Goal: Information Seeking & Learning: Learn about a topic

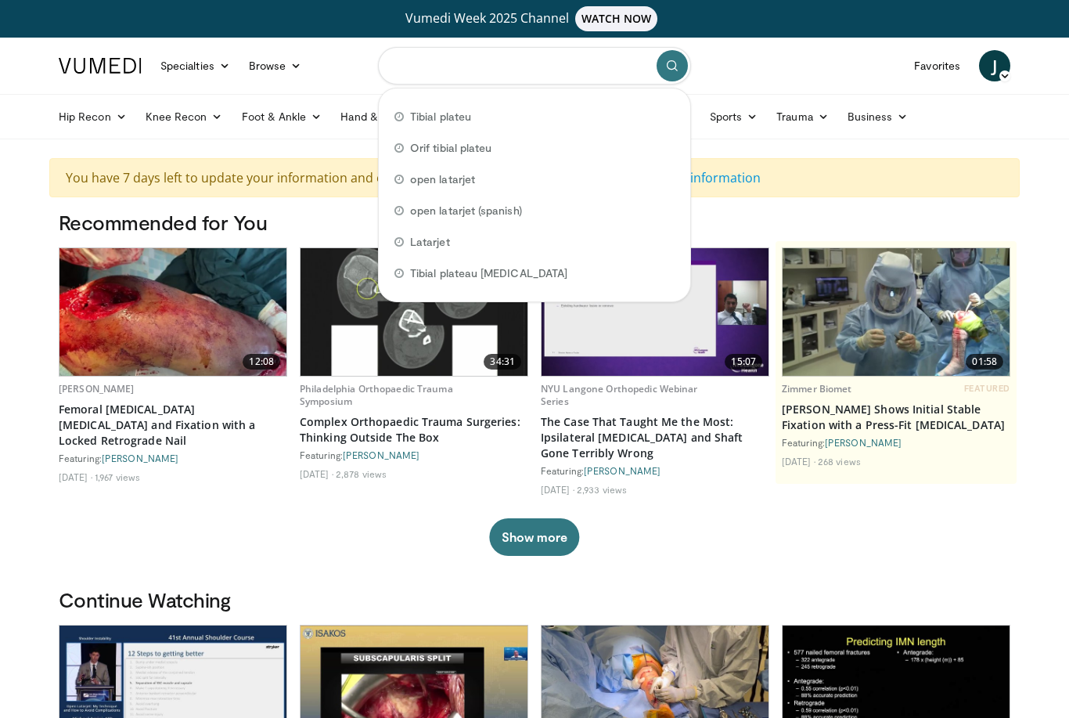
click at [481, 74] on input "Search topics, interventions" at bounding box center [534, 66] width 313 height 38
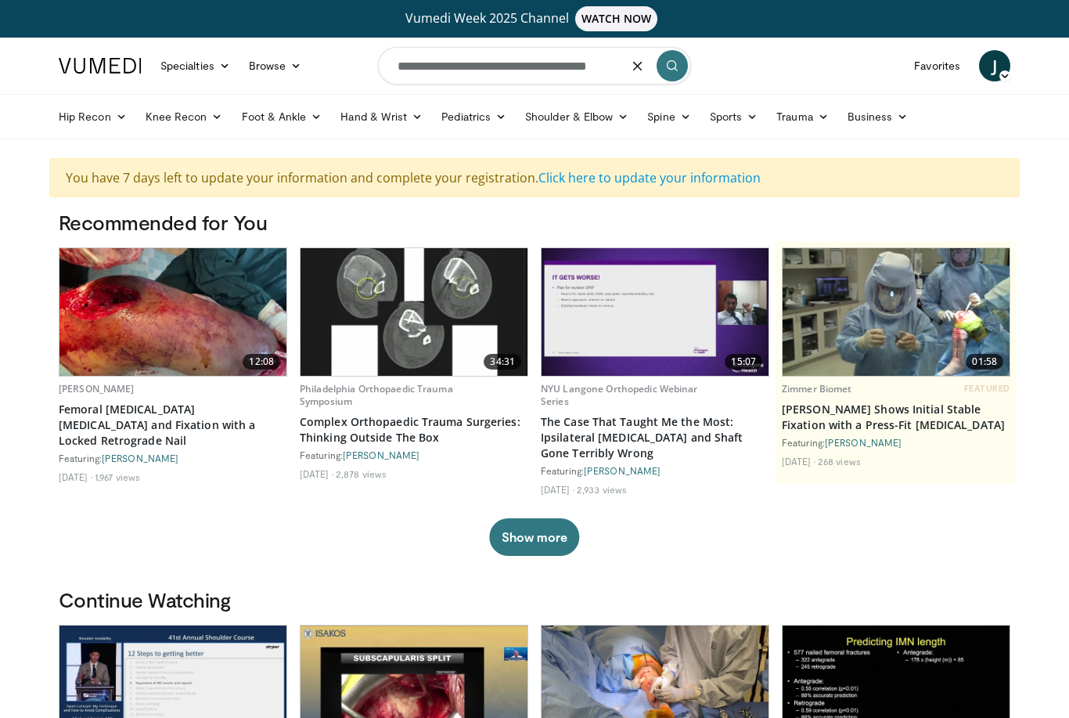
type input "**********"
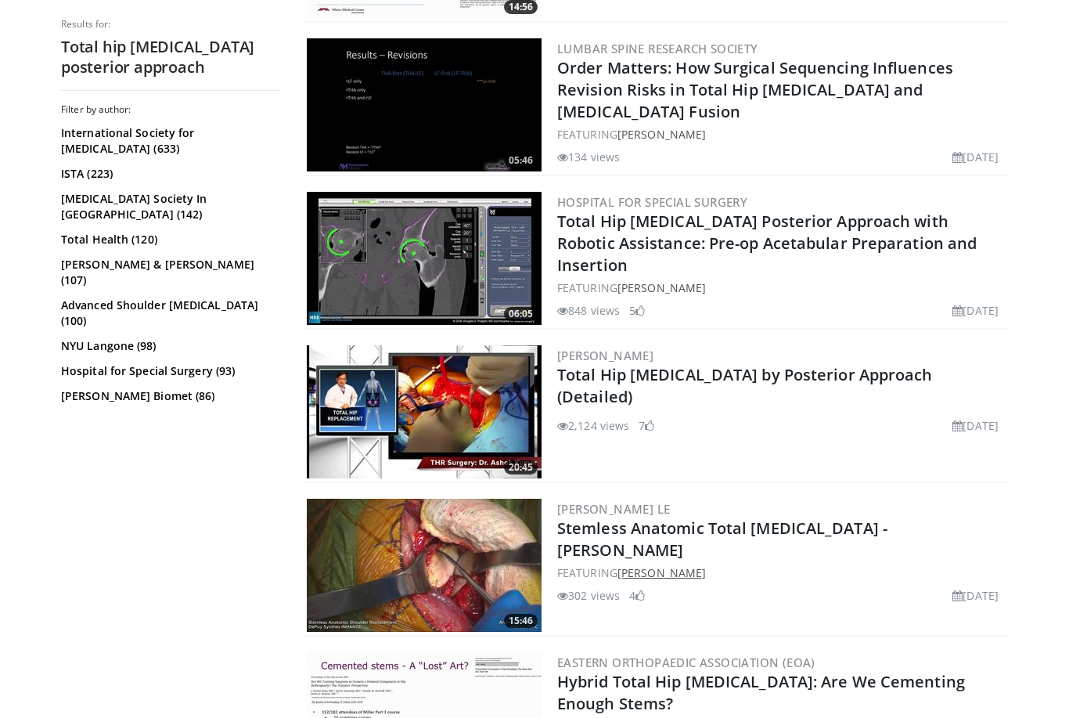
scroll to position [3154, 0]
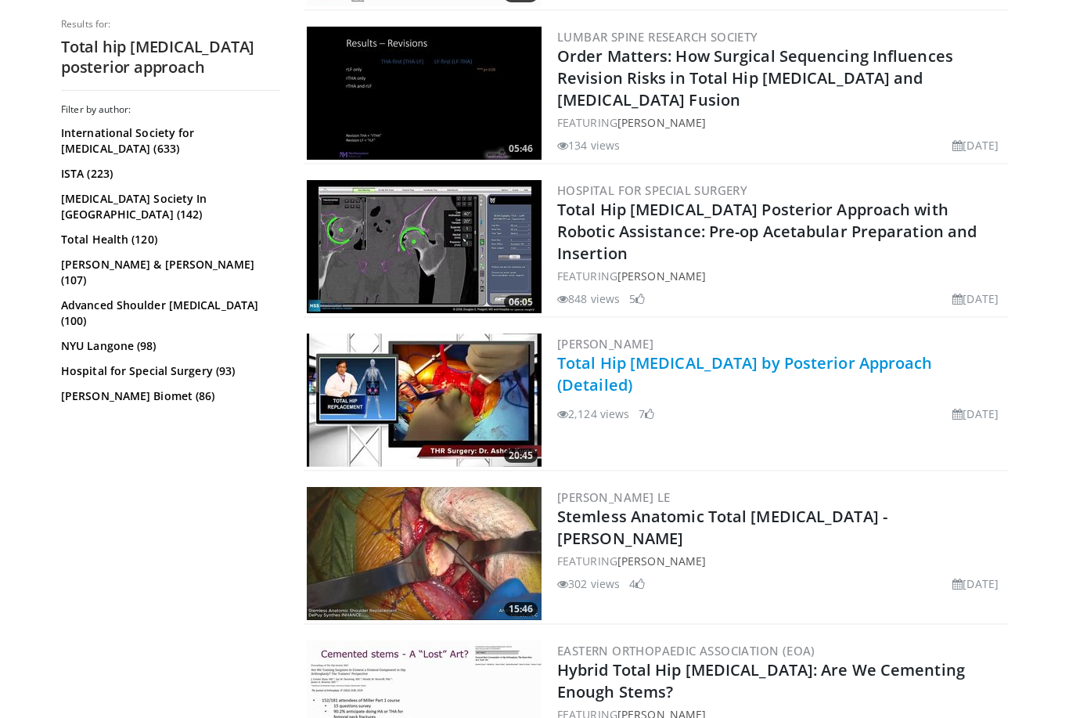
click at [695, 365] on link "Total Hip Arthroplasty by Posterior Approach (Detailed)" at bounding box center [745, 373] width 376 height 43
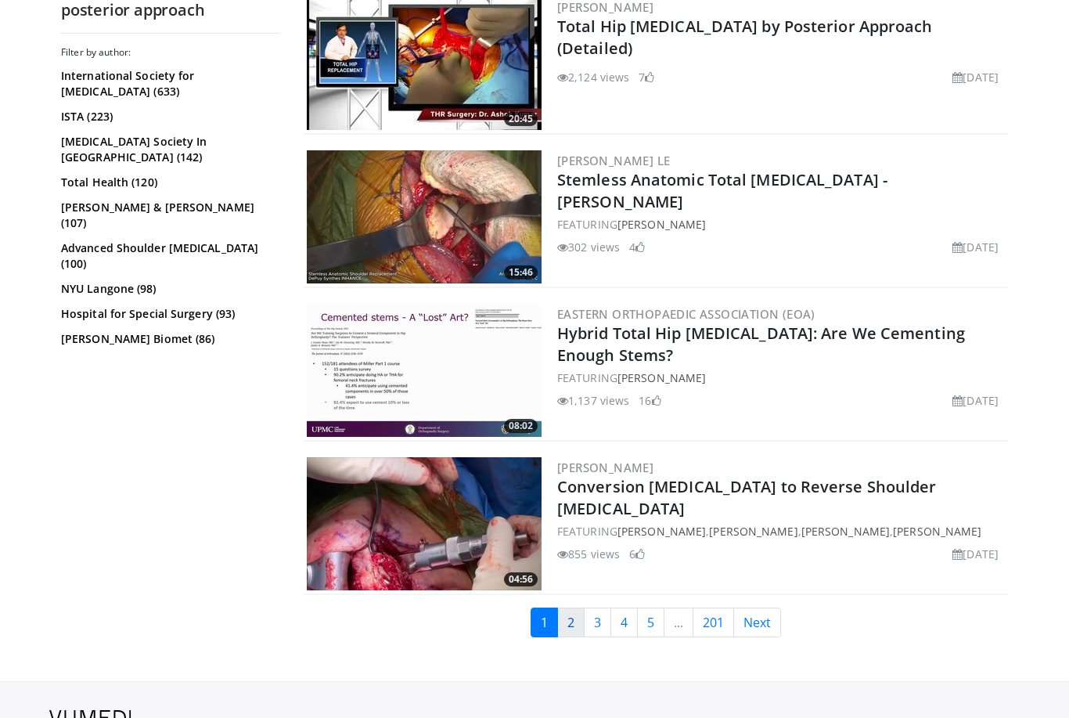
scroll to position [3547, 0]
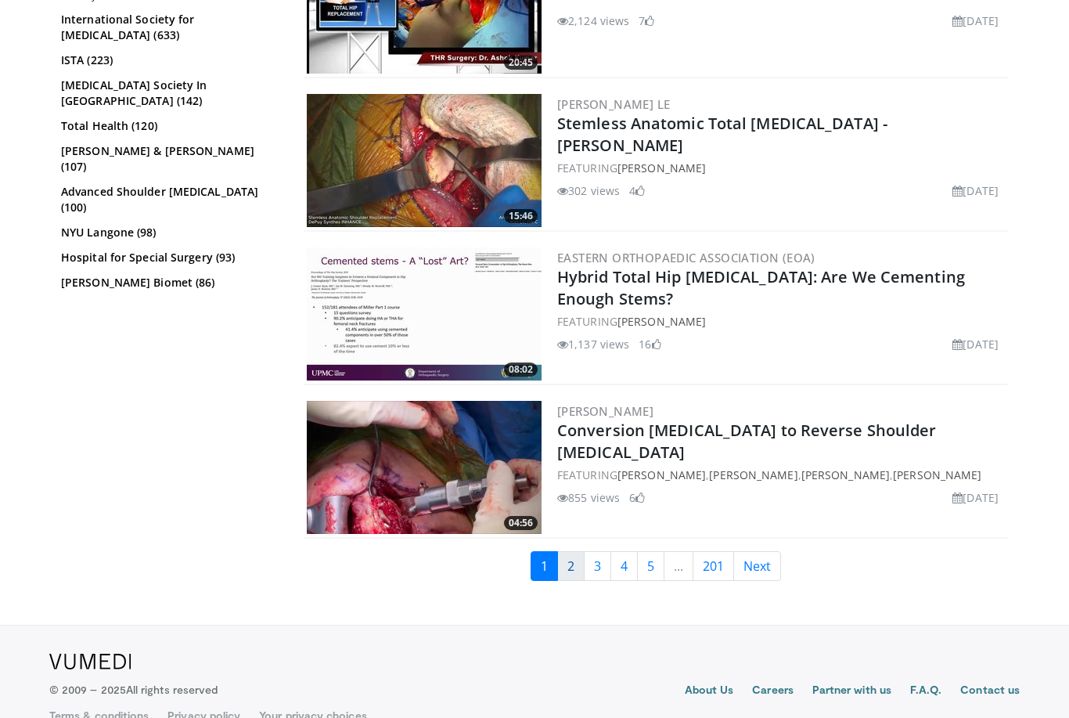
click at [566, 568] on link "2" at bounding box center [570, 566] width 27 height 30
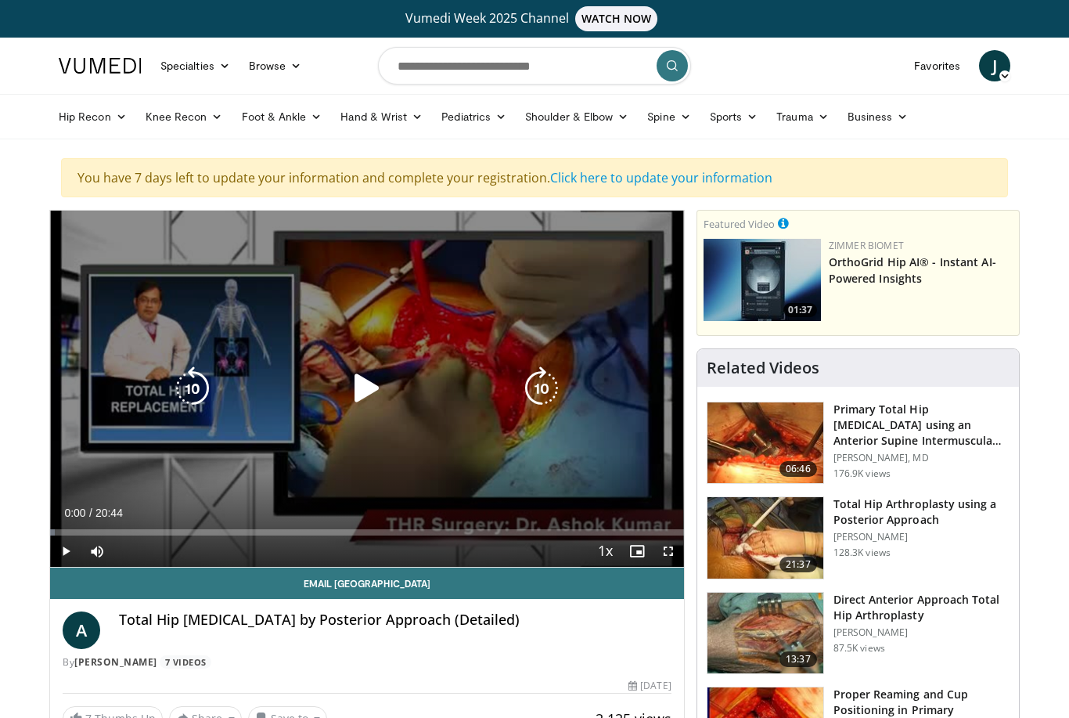
click at [363, 393] on icon "Video Player" at bounding box center [367, 388] width 44 height 44
click at [670, 559] on span "Video Player" at bounding box center [668, 550] width 31 height 31
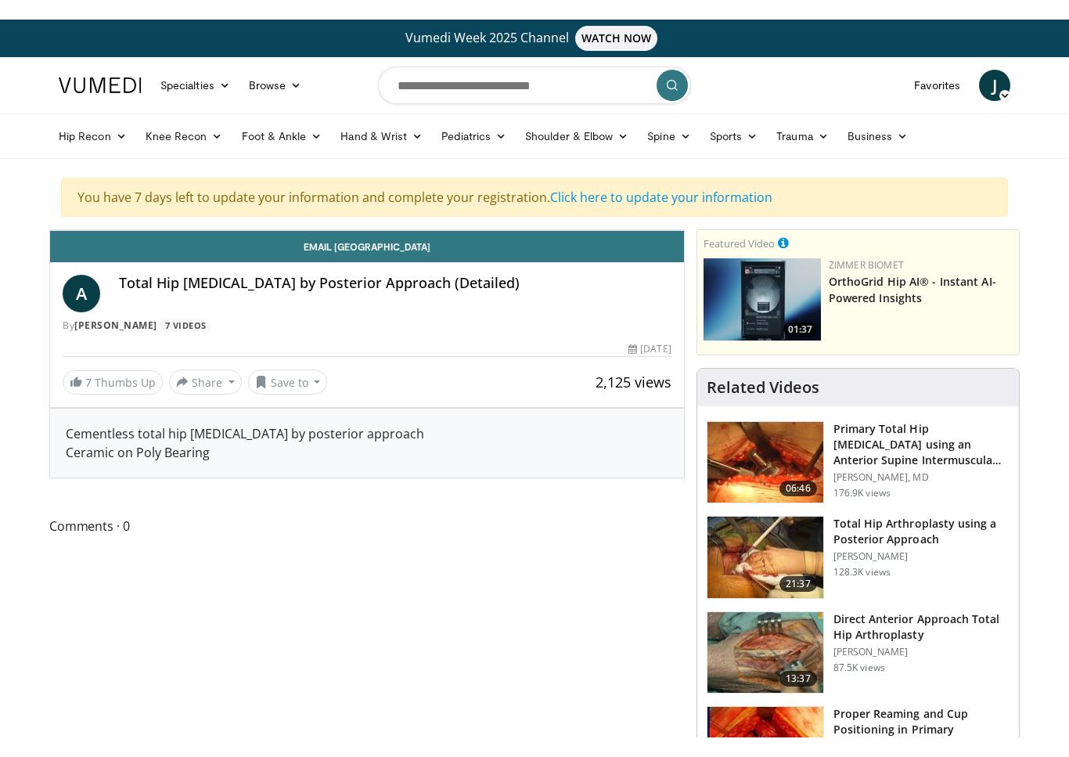
scroll to position [19, 0]
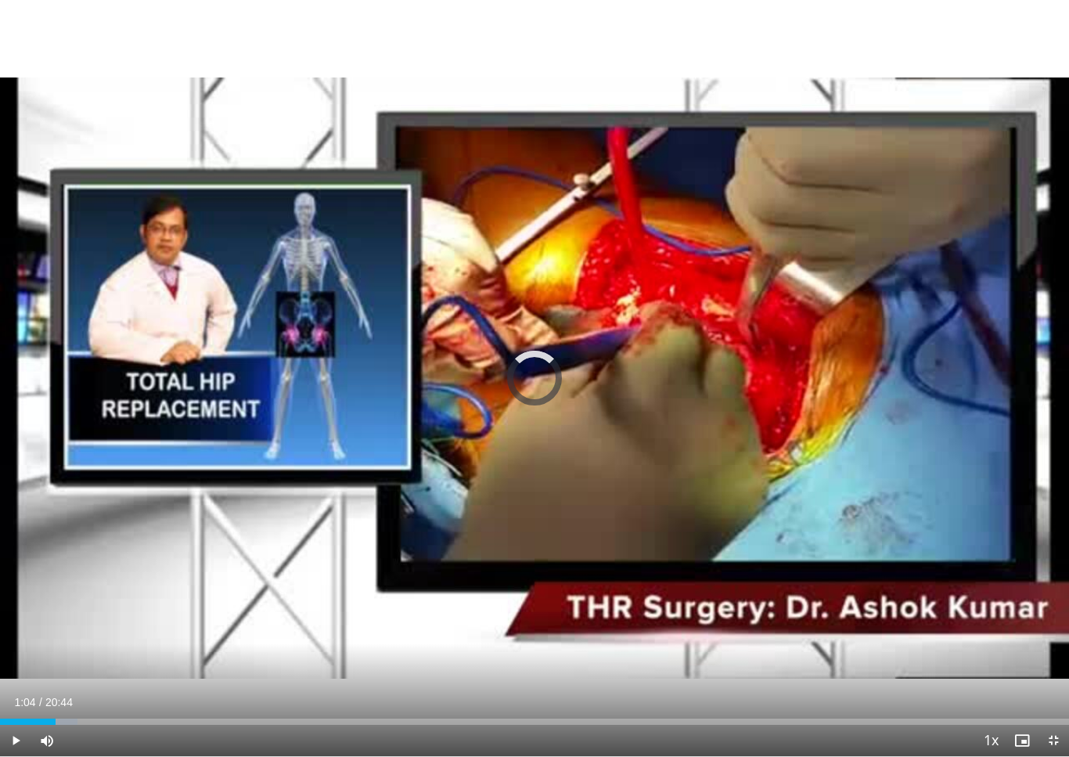
click at [56, 717] on div "Loaded : 7.23%" at bounding box center [534, 722] width 1069 height 6
click at [71, 717] on div "Progress Bar" at bounding box center [43, 722] width 86 height 6
click at [52, 717] on div "Loaded : 13.66%" at bounding box center [534, 722] width 1069 height 6
click at [58, 717] on div "Loaded : 14.42%" at bounding box center [534, 722] width 1069 height 6
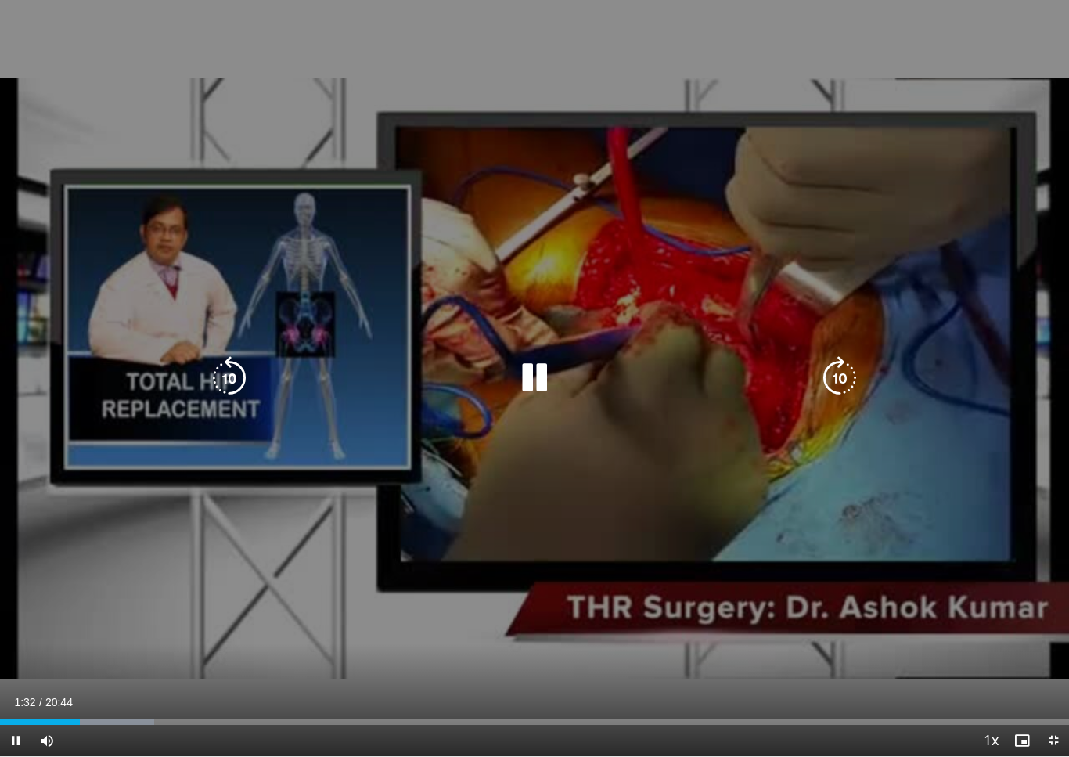
click at [88, 713] on div "Loaded : 14.42%" at bounding box center [534, 717] width 1069 height 15
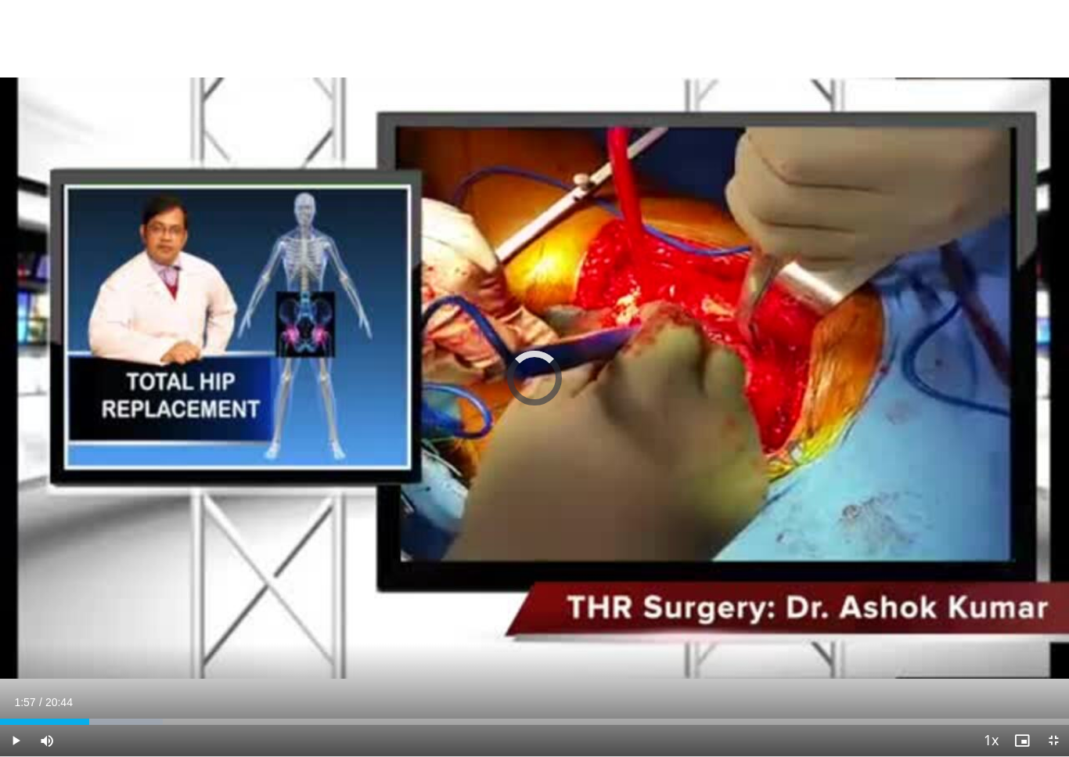
click at [101, 717] on div "Progress Bar" at bounding box center [113, 722] width 100 height 6
click at [135, 717] on div "Progress Bar" at bounding box center [113, 722] width 100 height 6
click at [159, 717] on div "Current Time 2:37 / Duration 20:44 Pause Skip Backward Skip Forward Mute Loaded…" at bounding box center [534, 740] width 1069 height 31
click at [186, 717] on div "Loaded : 16.87%" at bounding box center [534, 722] width 1069 height 6
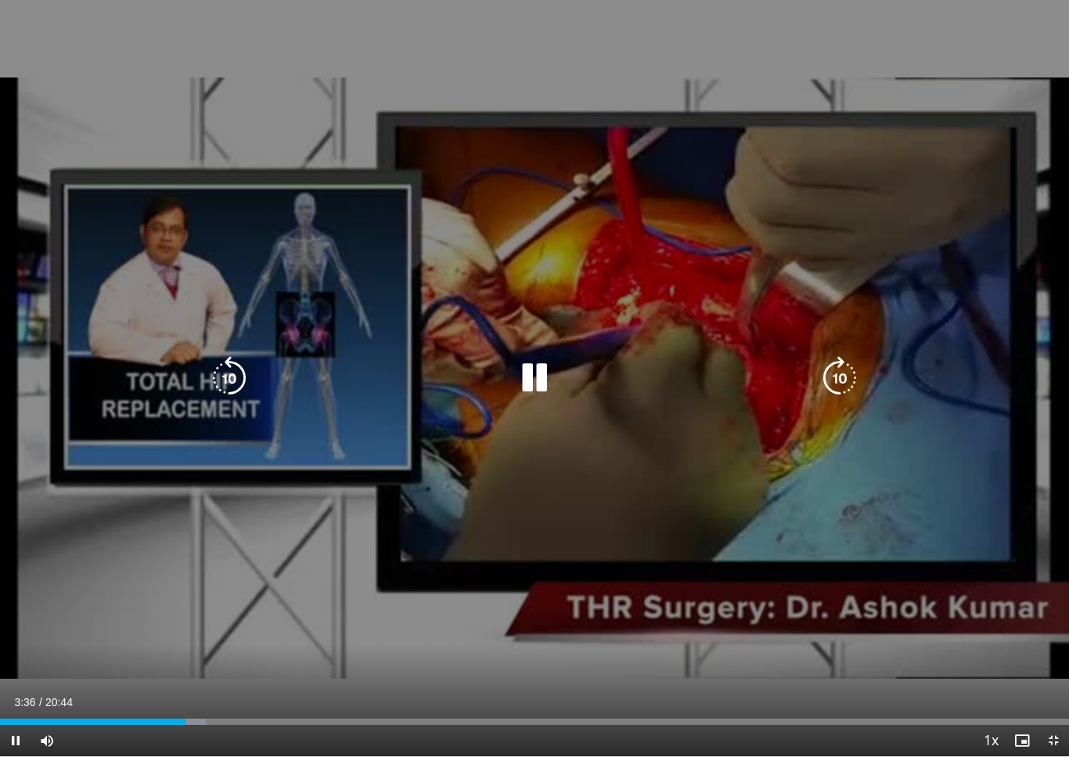
click at [218, 717] on div "Current Time 3:36 / Duration 20:44 Pause Skip Backward Skip Forward Mute Loaded…" at bounding box center [534, 740] width 1069 height 31
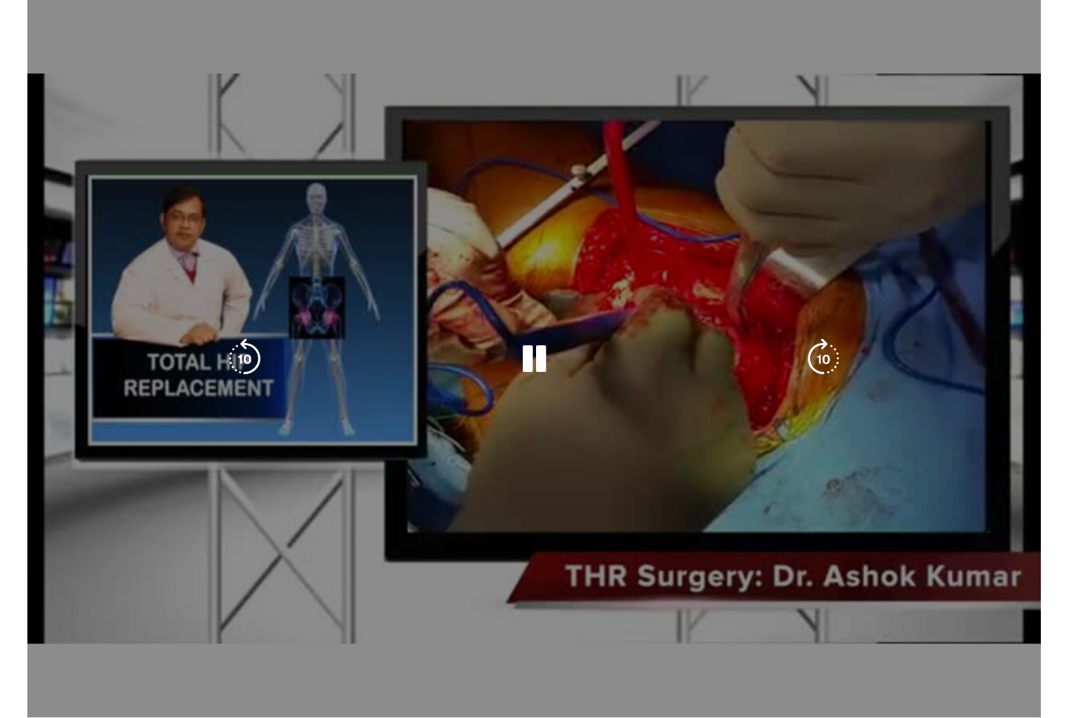
scroll to position [0, 0]
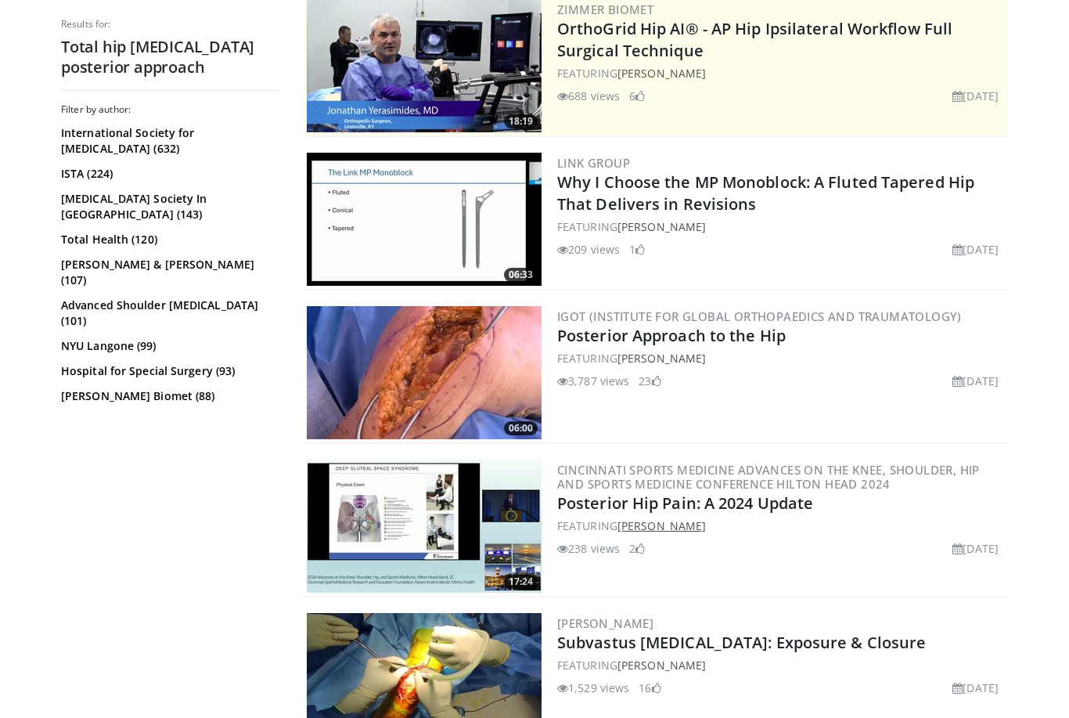
scroll to position [422, 0]
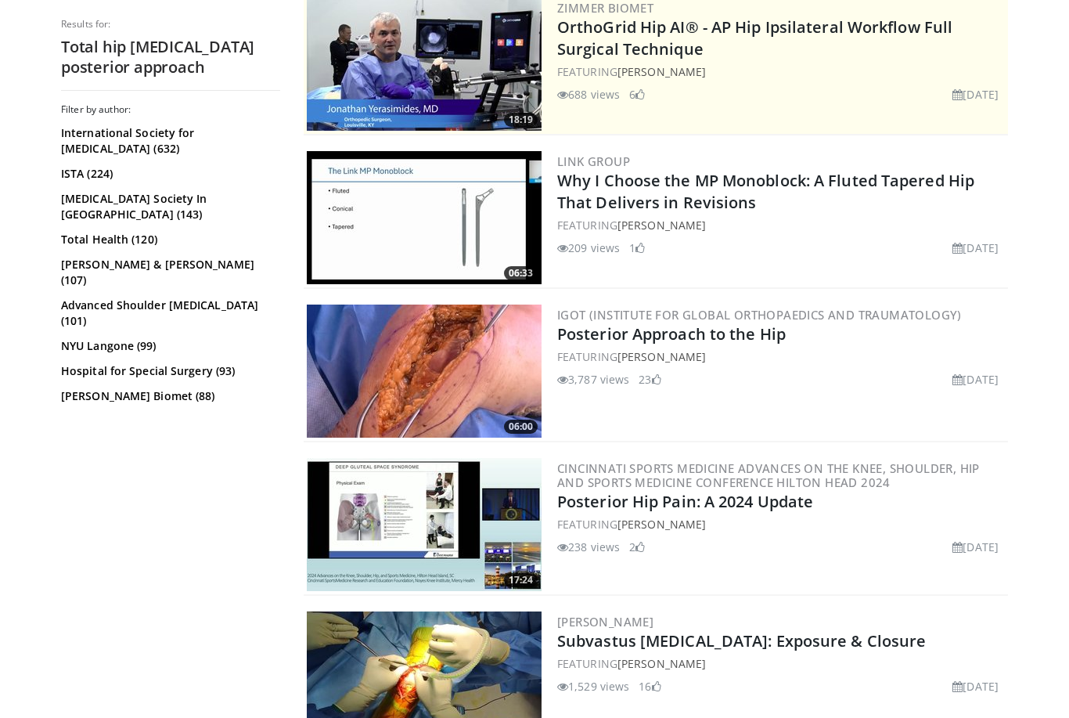
click at [489, 407] on img at bounding box center [424, 370] width 235 height 133
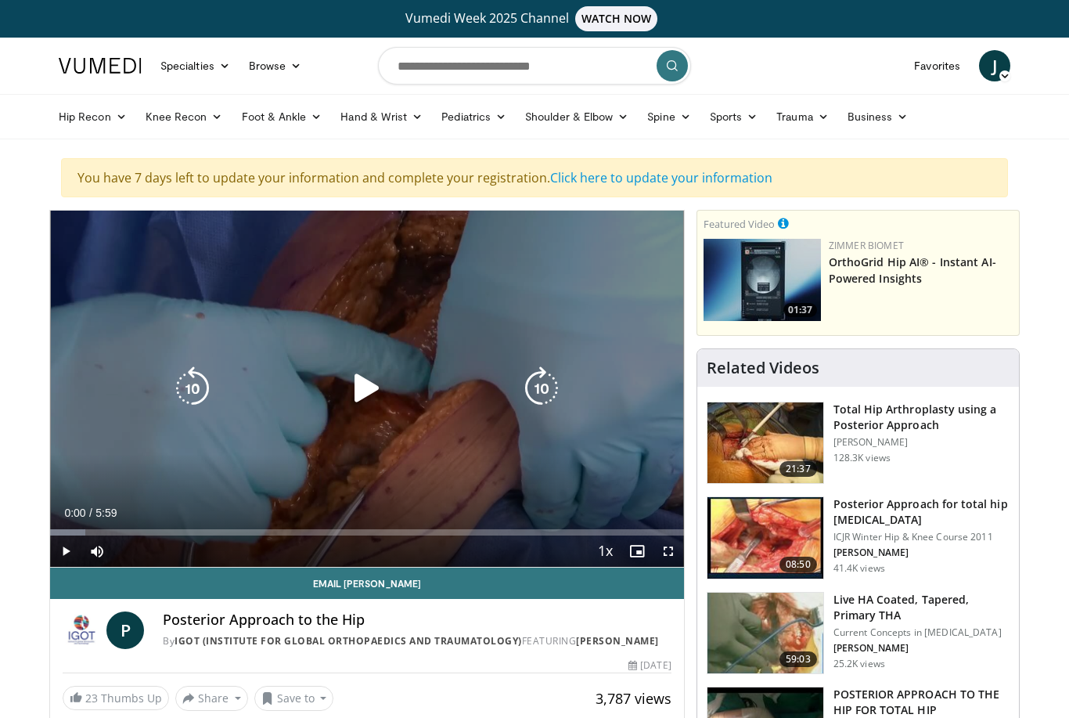
click at [372, 403] on icon "Video Player" at bounding box center [367, 388] width 44 height 44
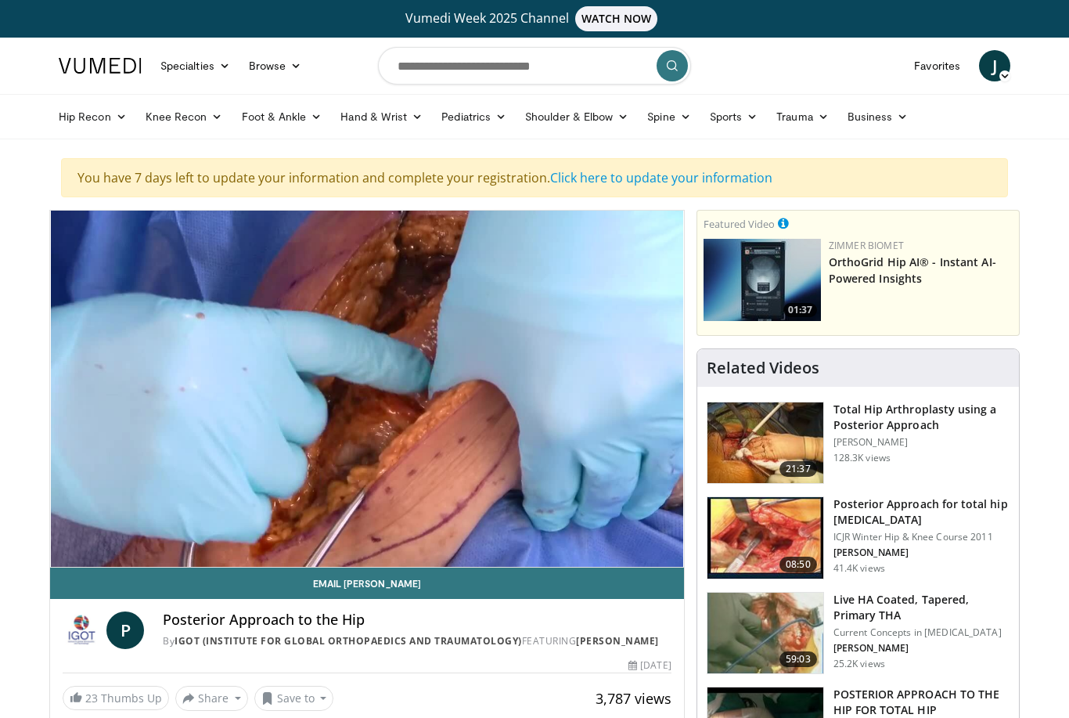
click at [888, 423] on h3 "Total Hip Arthroplasty using a Posterior Approach" at bounding box center [922, 417] width 176 height 31
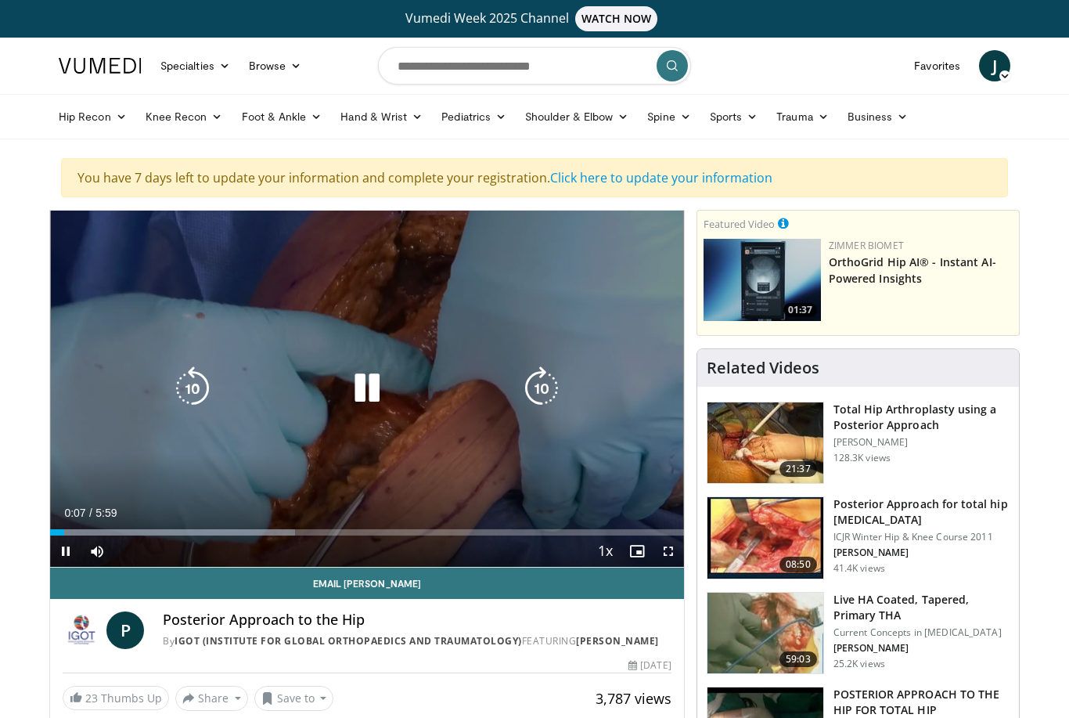
click at [668, 558] on span "Video Player" at bounding box center [668, 550] width 31 height 31
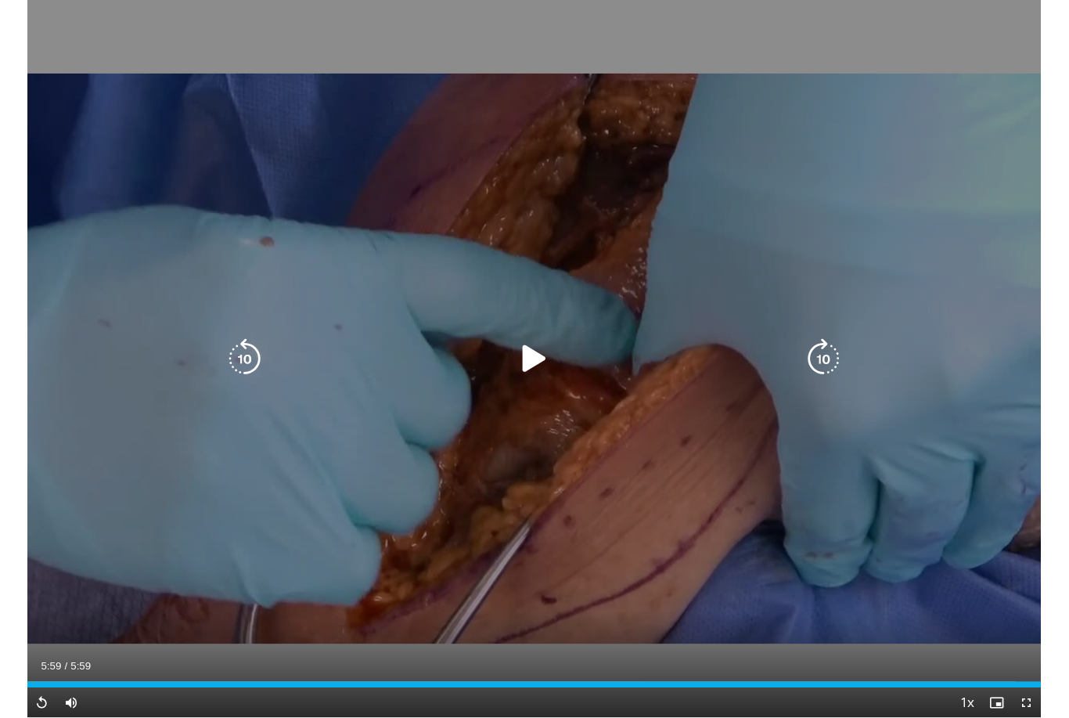
scroll to position [84, 0]
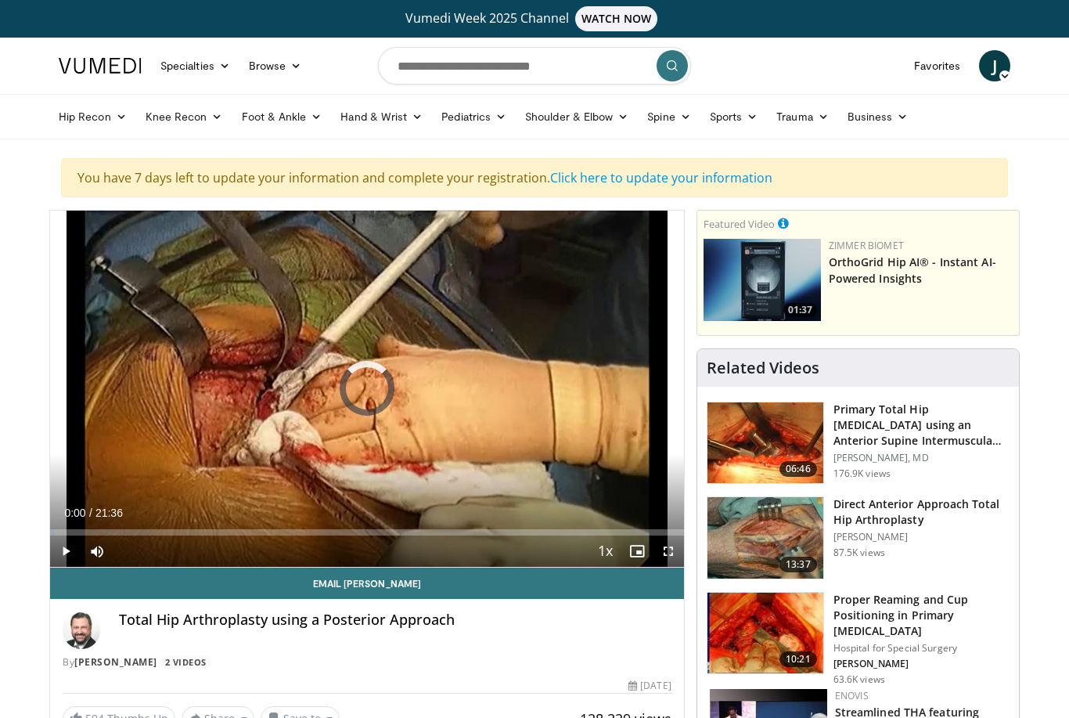
click at [72, 535] on div "Loaded : 0.77%" at bounding box center [367, 532] width 634 height 6
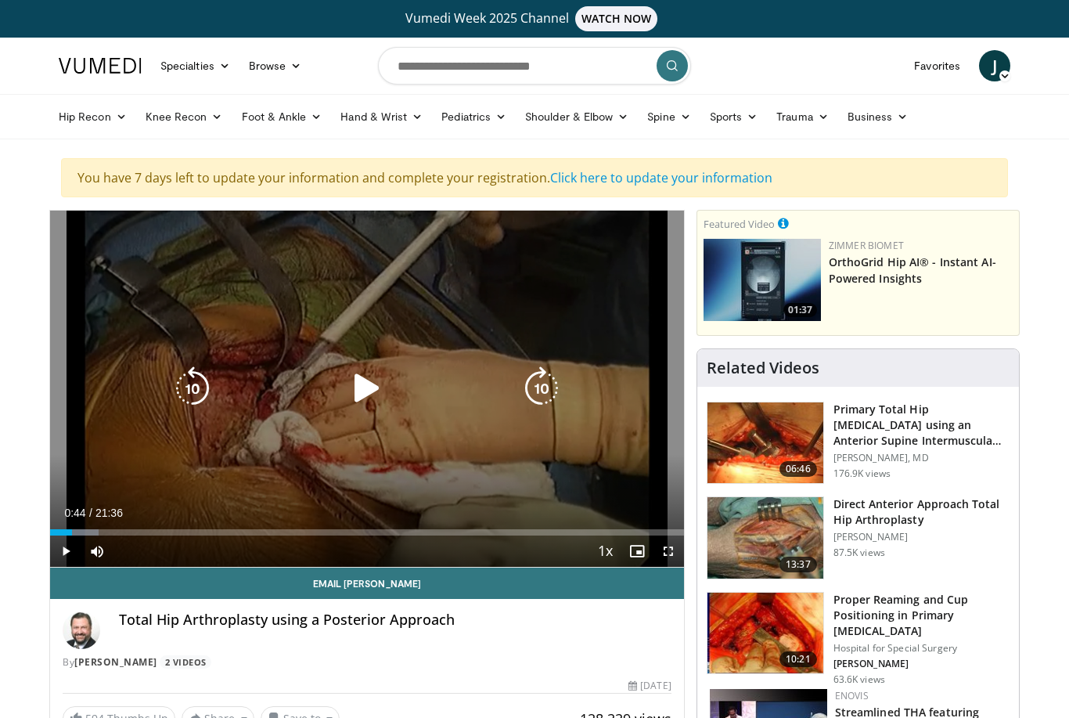
click at [69, 559] on span "Video Player" at bounding box center [65, 550] width 31 height 31
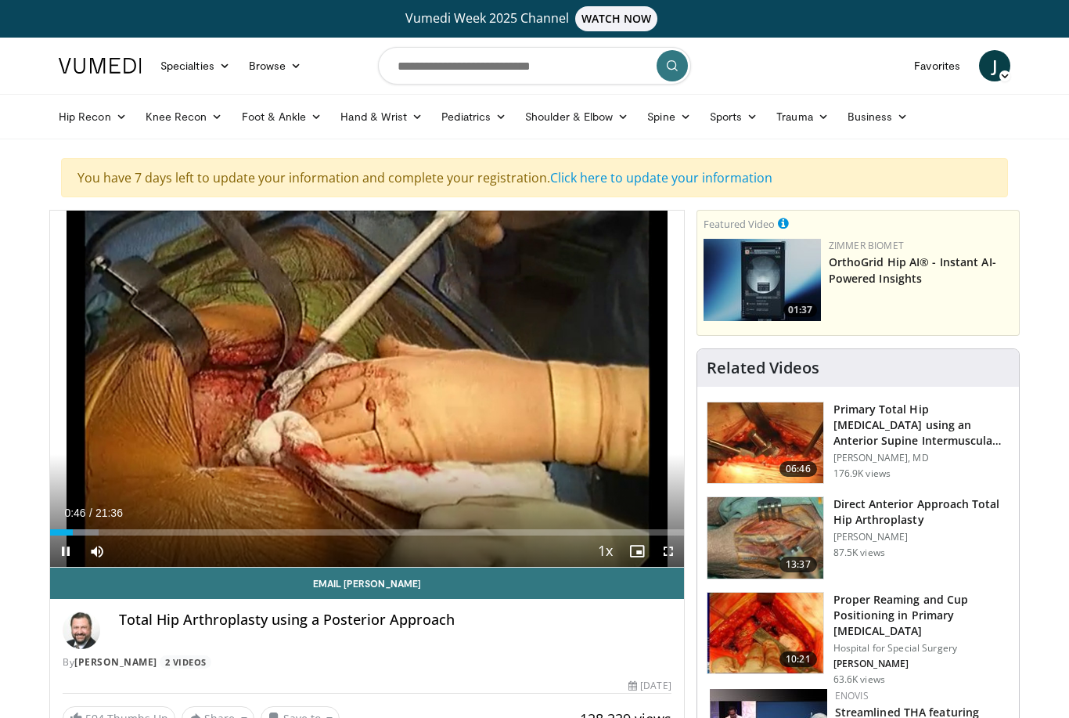
click at [56, 531] on div "Loaded : 7.67%" at bounding box center [367, 532] width 634 height 6
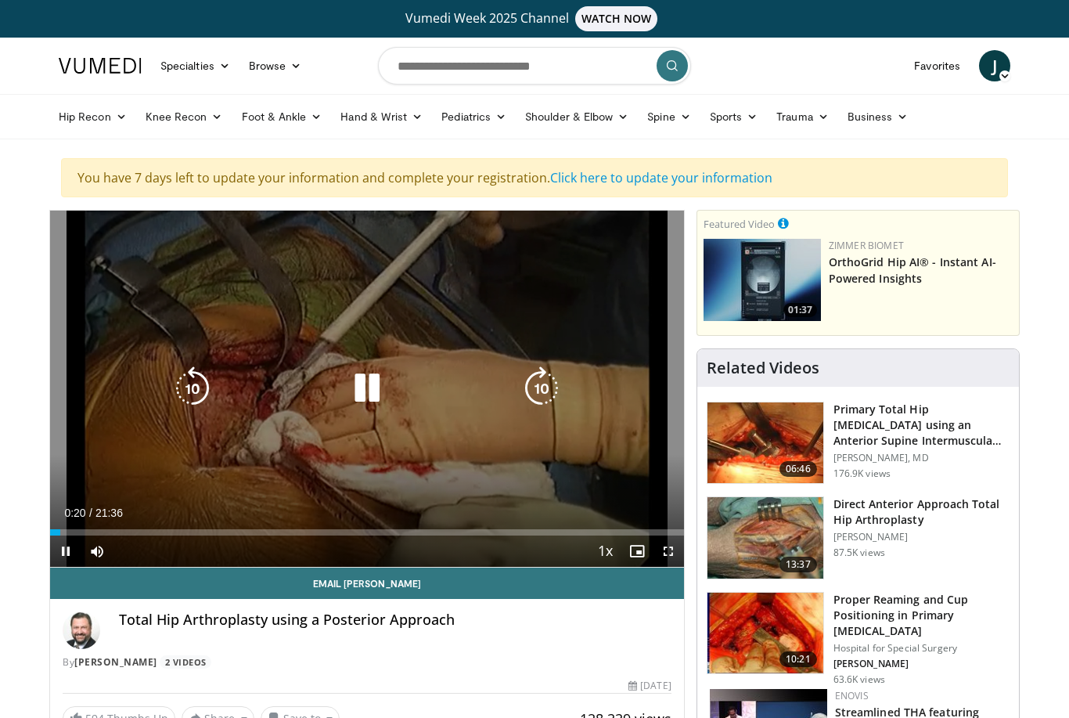
click at [671, 553] on span "Video Player" at bounding box center [668, 550] width 31 height 31
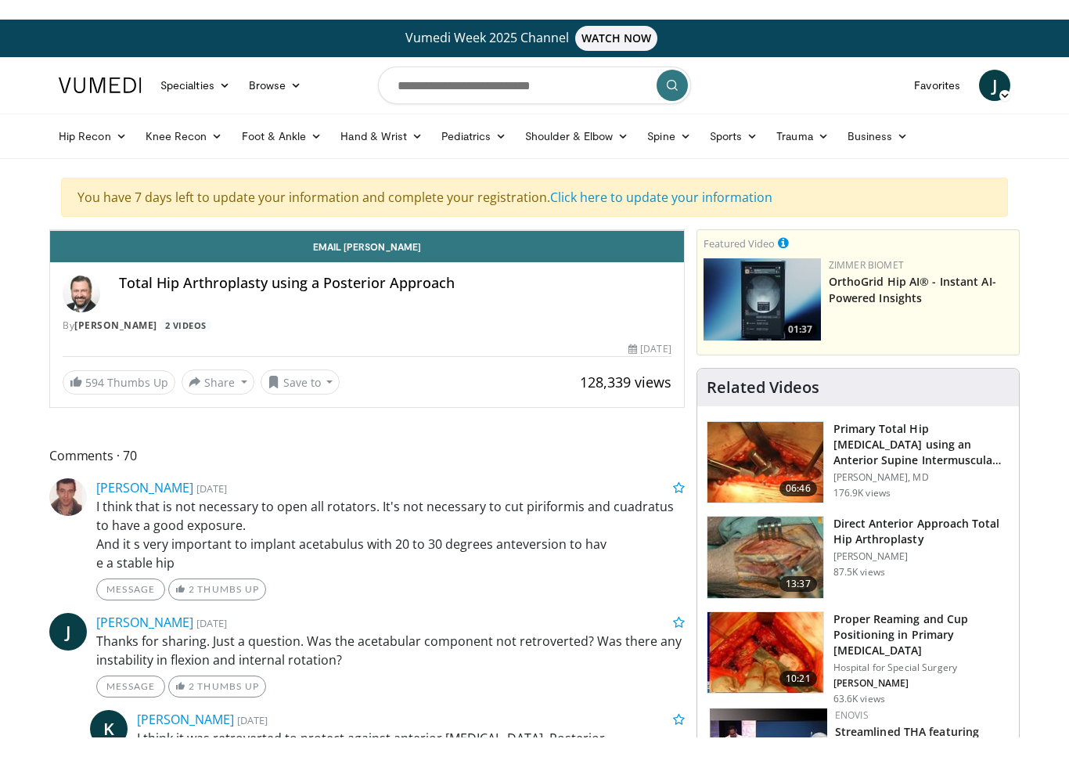
scroll to position [19, 0]
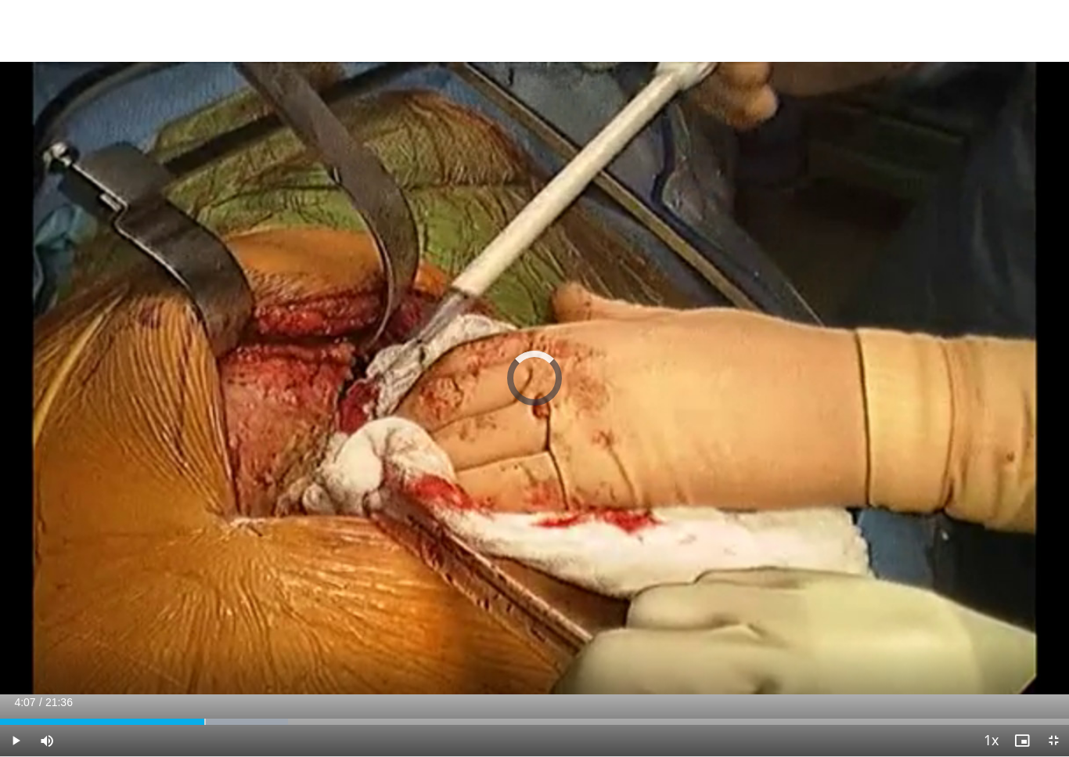
click at [204, 717] on div "Progress Bar" at bounding box center [102, 722] width 204 height 6
click at [157, 717] on div "Loaded : 19.28%" at bounding box center [534, 717] width 1069 height 15
click at [59, 717] on div "Progress Bar" at bounding box center [119, 722] width 238 height 6
click at [434, 717] on div "Loaded : 40.01%" at bounding box center [534, 722] width 1069 height 6
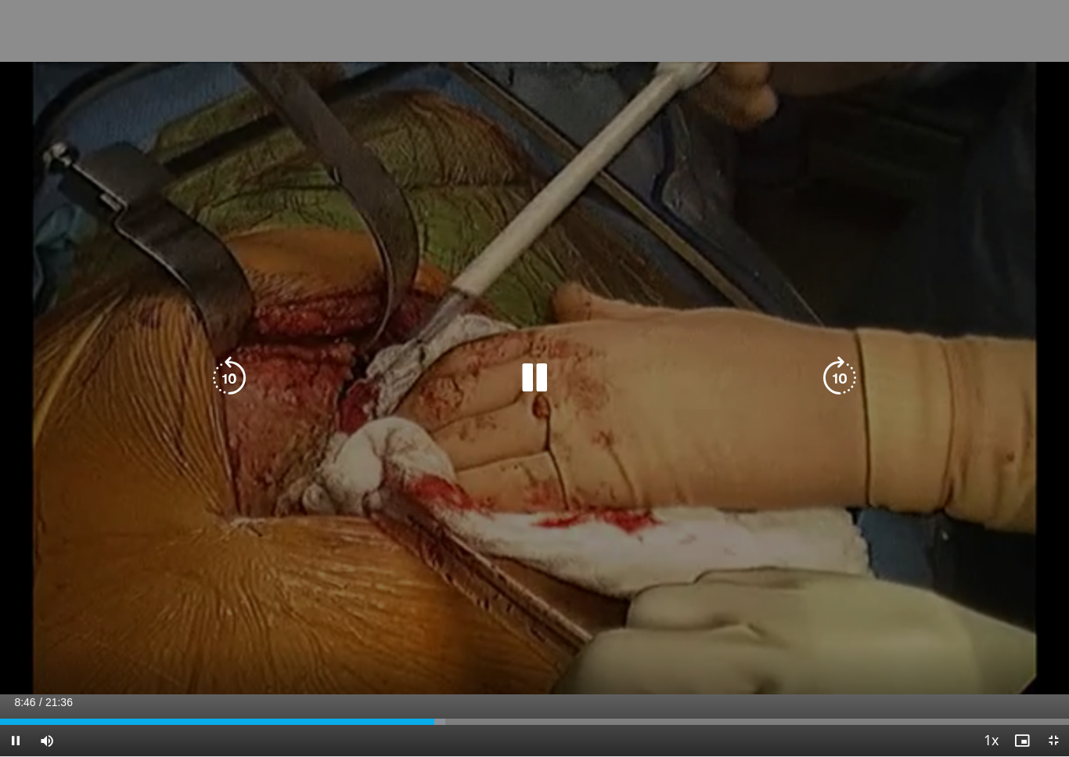
click at [494, 717] on div "Current Time 8:46 / Duration 21:36 Pause Skip Backward Skip Forward Mute Loaded…" at bounding box center [534, 740] width 1069 height 31
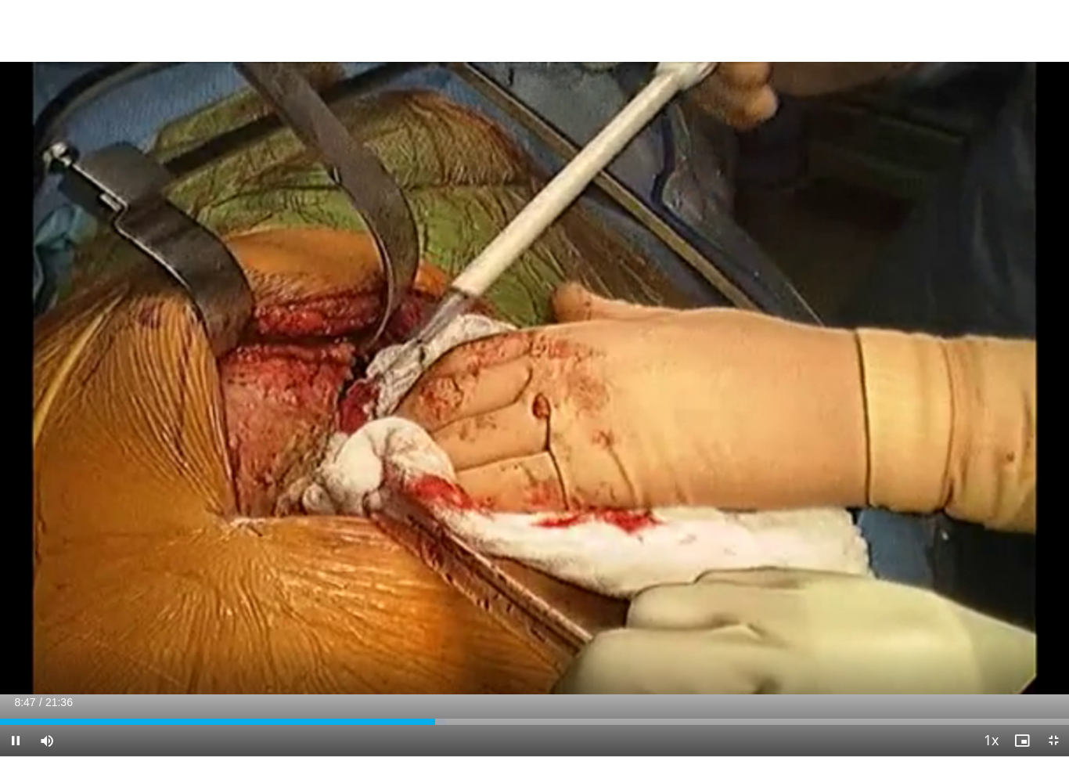
click at [497, 717] on div "Loaded : 41.65%" at bounding box center [534, 722] width 1069 height 6
click at [517, 717] on div "Loaded : 47.05%" at bounding box center [534, 722] width 1069 height 6
click at [535, 717] on div "Loaded : 48.50%" at bounding box center [534, 722] width 1069 height 6
click at [578, 717] on div "Loaded : 51.68%" at bounding box center [534, 722] width 1069 height 6
click at [599, 717] on div "Loaded : 55.54%" at bounding box center [534, 722] width 1069 height 6
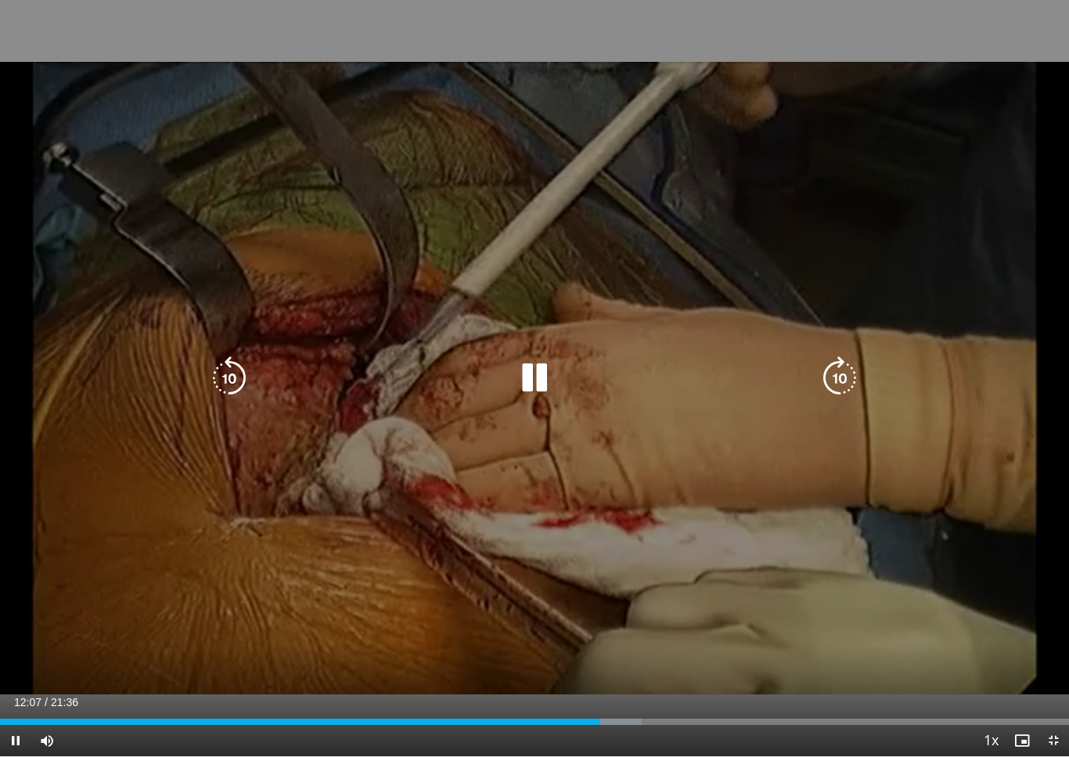
click at [656, 717] on div "Current Time 12:07 / Duration 21:36 Pause Skip Backward Skip Forward Mute Loade…" at bounding box center [534, 740] width 1069 height 31
click at [639, 717] on div "Current Time 12:09 / Duration 21:36 Pause Skip Backward Skip Forward Mute Loade…" at bounding box center [534, 740] width 1069 height 31
click at [632, 717] on div "Current Time 12:10 / Duration 21:36 Pause Skip Backward Skip Forward Mute Loade…" at bounding box center [534, 740] width 1069 height 31
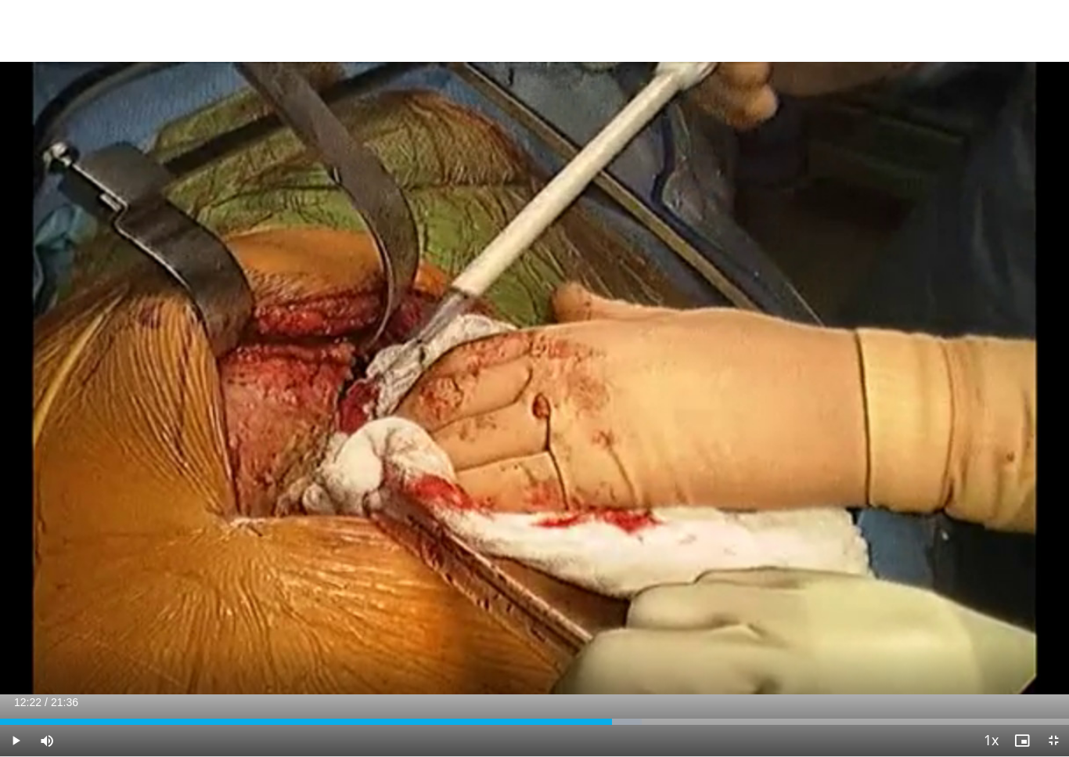
click at [612, 717] on div "Loaded : 60.05%" at bounding box center [534, 722] width 1069 height 6
click at [629, 717] on div "Progress Bar" at bounding box center [617, 722] width 85 height 6
click at [657, 717] on div "Progress Bar" at bounding box center [632, 722] width 88 height 6
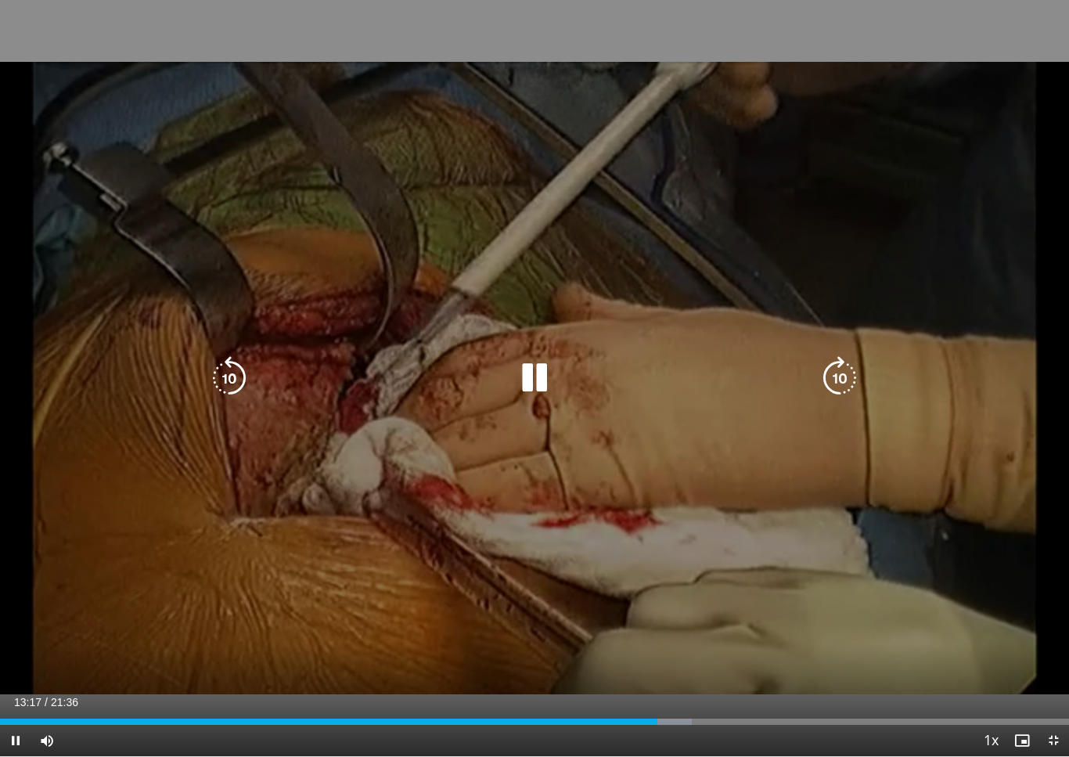
click at [711, 717] on div "Current Time 13:17 / Duration 21:36 Pause Skip Backward Skip Forward Mute Loade…" at bounding box center [534, 740] width 1069 height 31
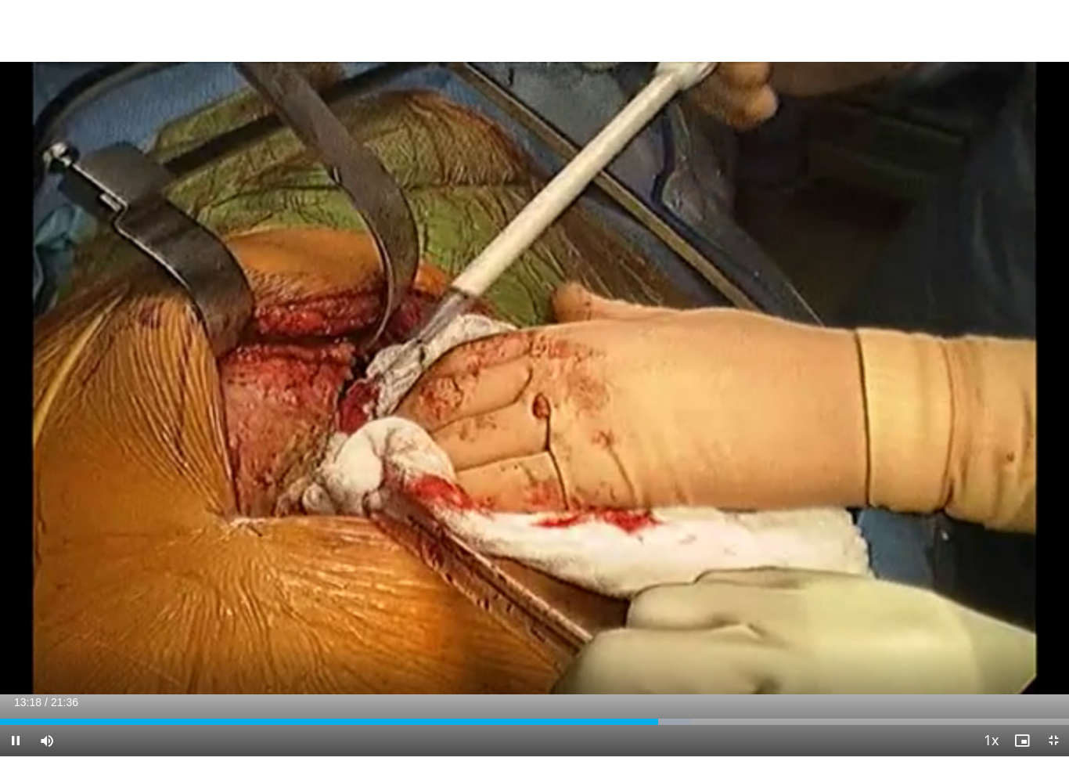
click at [795, 717] on div "Current Time 13:18 / Duration 21:36 Pause Skip Backward Skip Forward Mute Loade…" at bounding box center [534, 740] width 1069 height 31
click at [836, 717] on div "Loaded : 64.68%" at bounding box center [534, 722] width 1069 height 6
click at [899, 717] on div "Loaded : 78.54%" at bounding box center [534, 722] width 1069 height 6
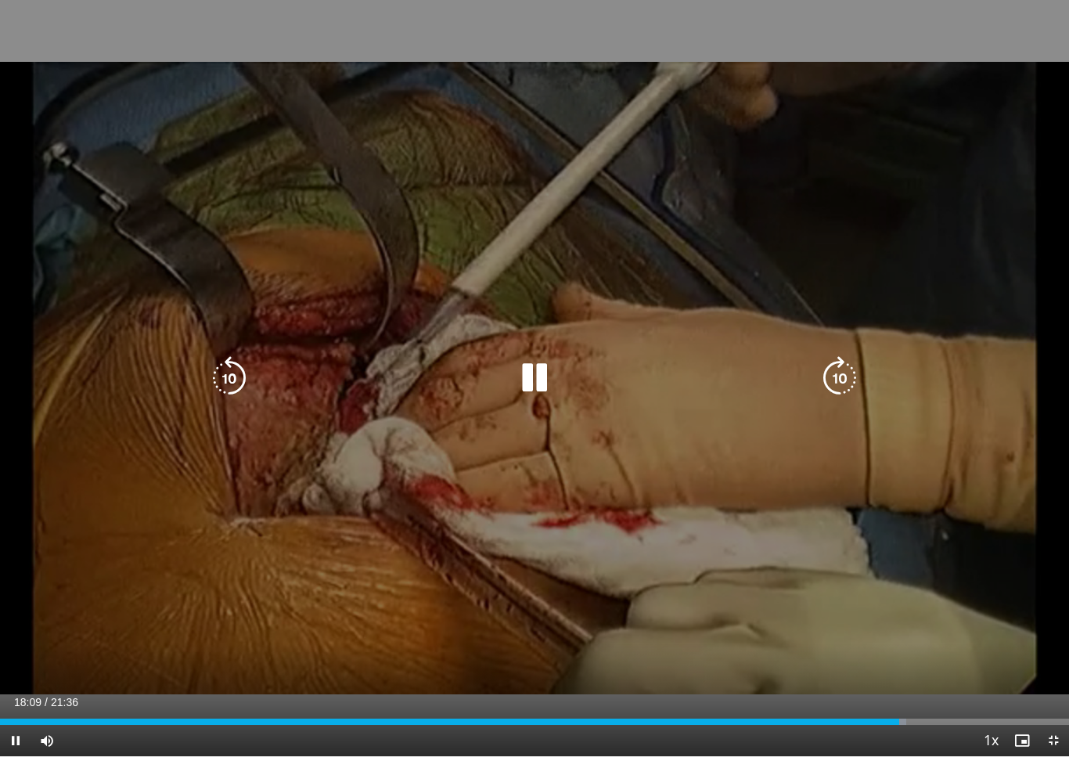
click at [927, 717] on div "Current Time 18:09 / Duration 21:36 Pause Skip Backward Skip Forward Mute Loade…" at bounding box center [534, 740] width 1069 height 31
click at [962, 717] on div "Current Time 18:11 / Duration 21:36 Pause Skip Backward Skip Forward Mute Loade…" at bounding box center [534, 740] width 1069 height 31
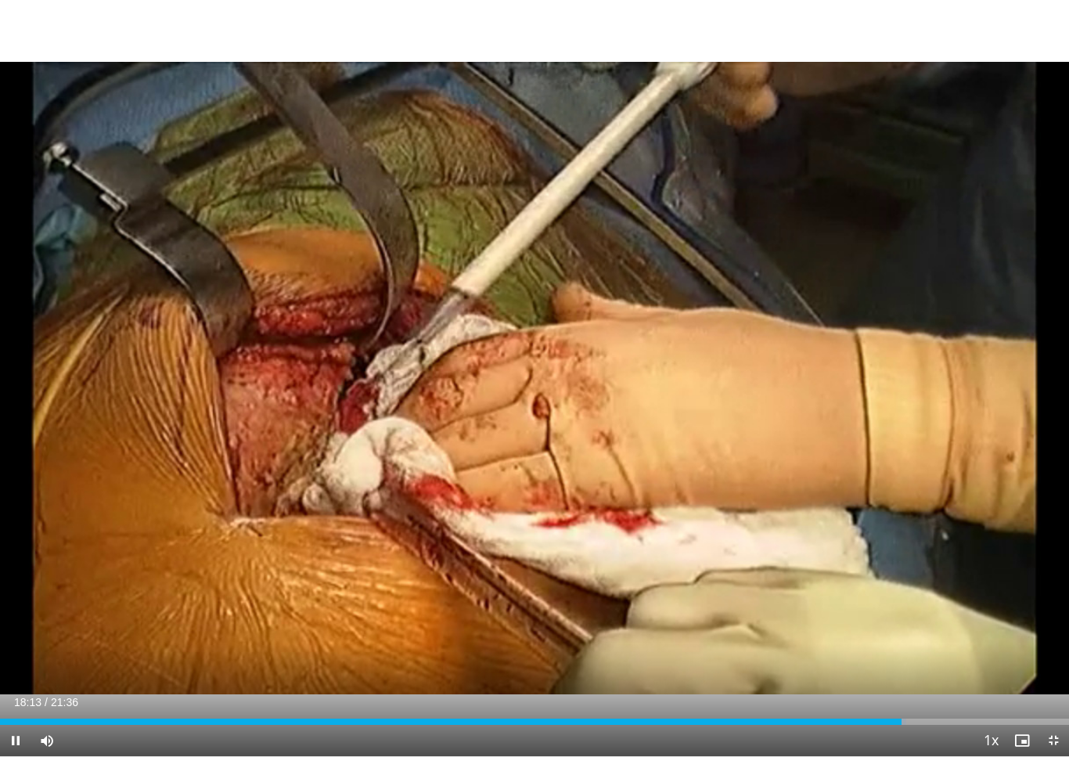
click at [970, 717] on div "Current Time 18:13 / Duration 21:36 Pause Skip Backward Skip Forward Mute Loade…" at bounding box center [534, 740] width 1069 height 31
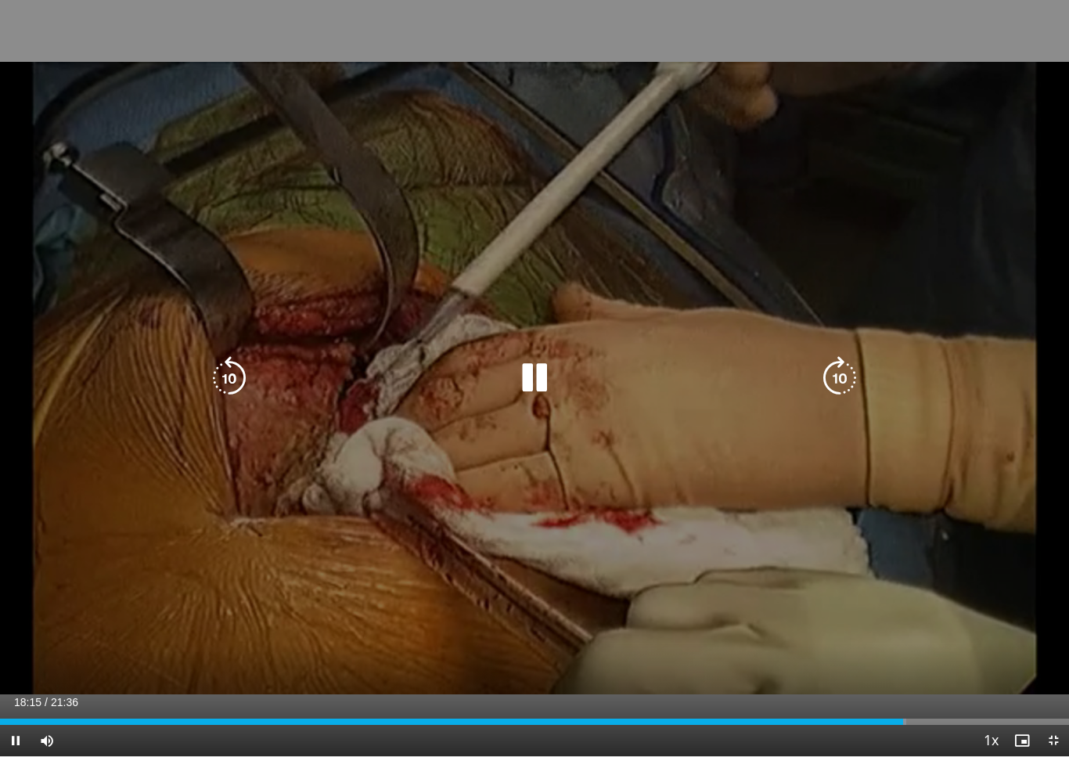
click at [1057, 717] on span "Video Player" at bounding box center [1053, 740] width 31 height 31
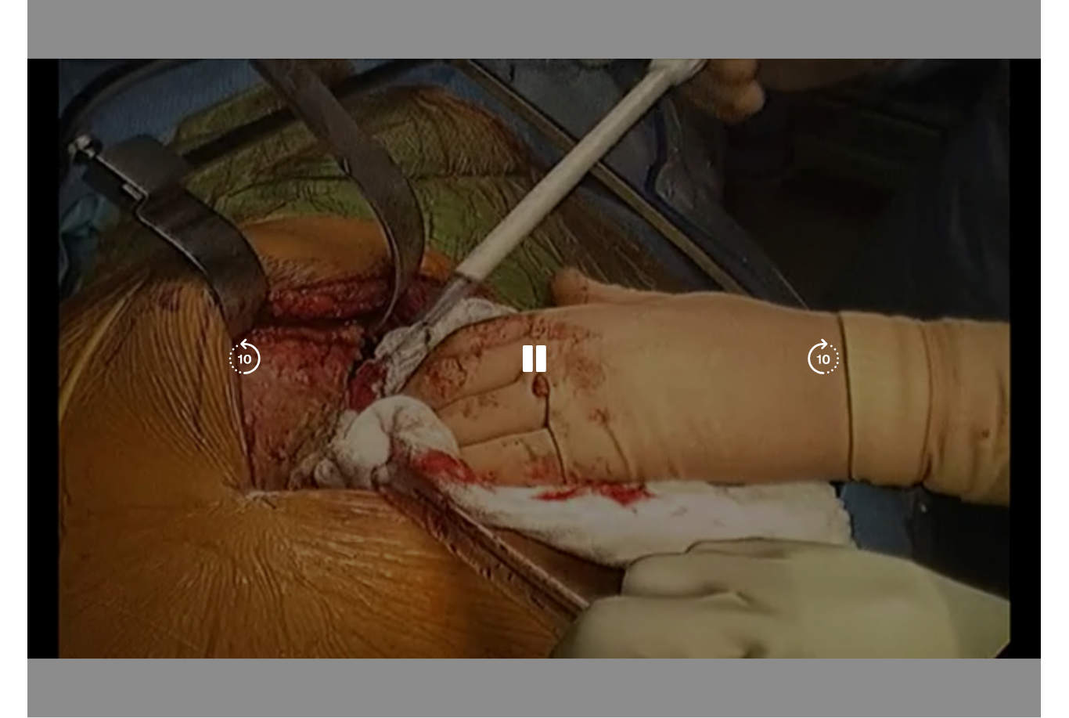
scroll to position [0, 0]
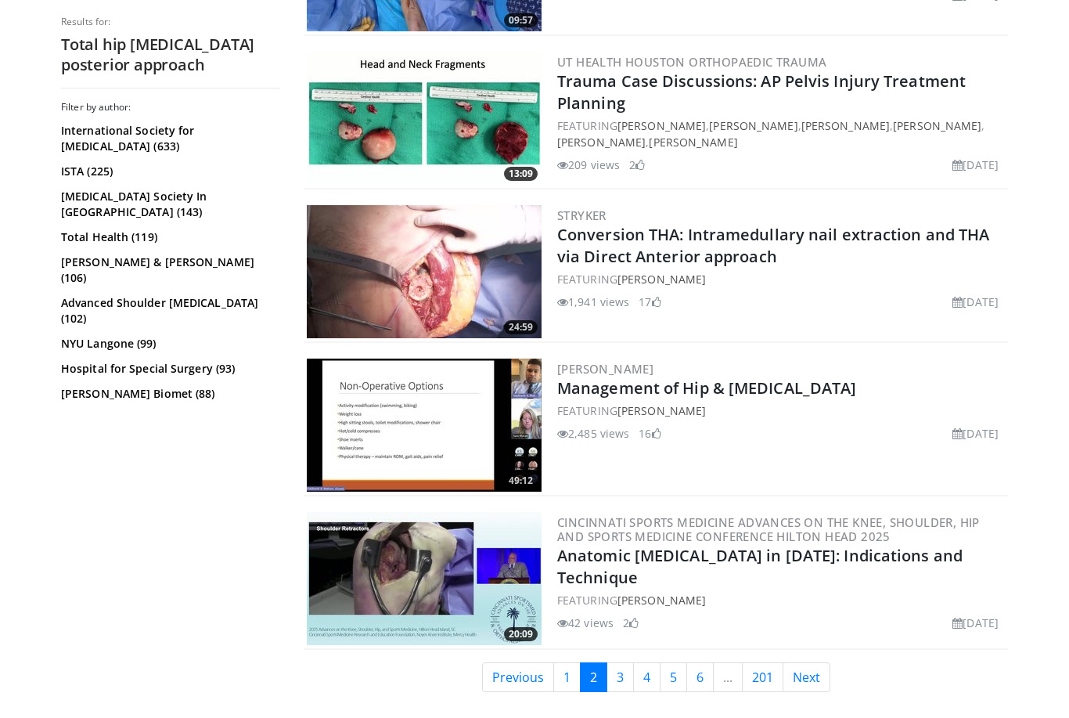
scroll to position [3854, 0]
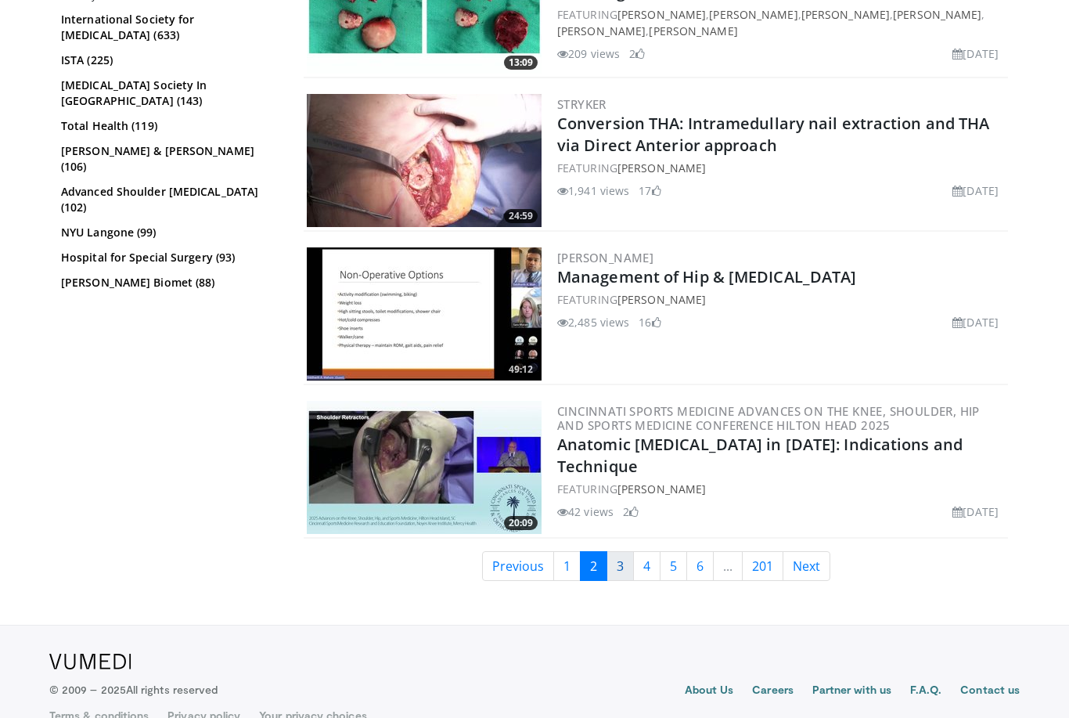
click at [625, 566] on link "3" at bounding box center [620, 566] width 27 height 30
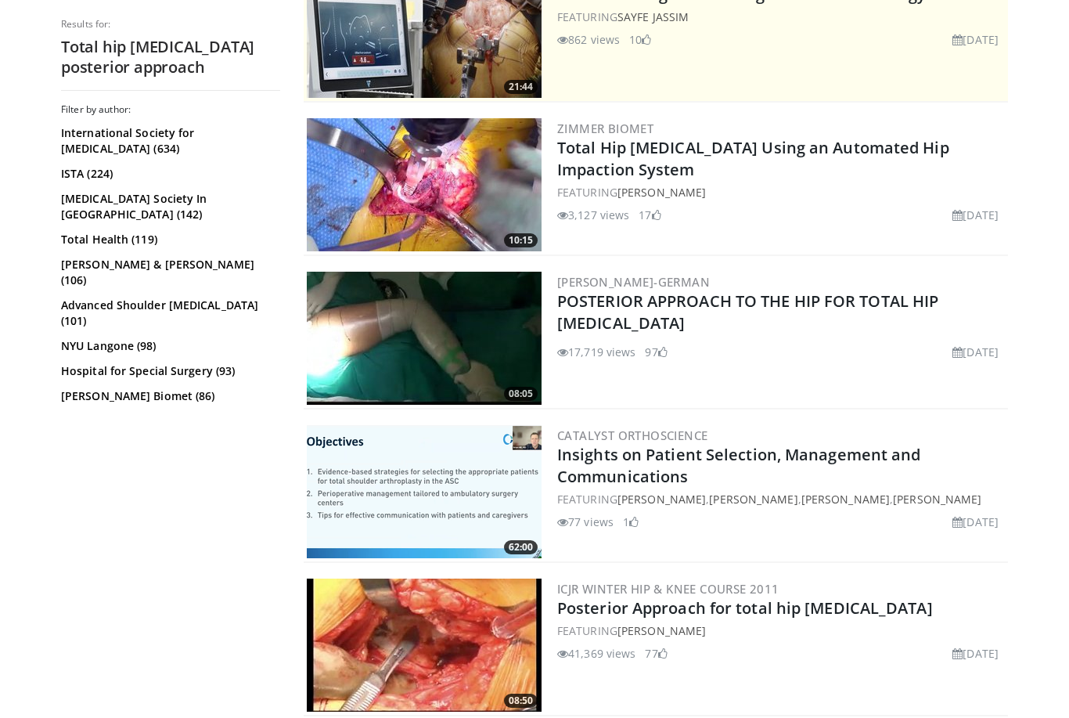
scroll to position [452, 0]
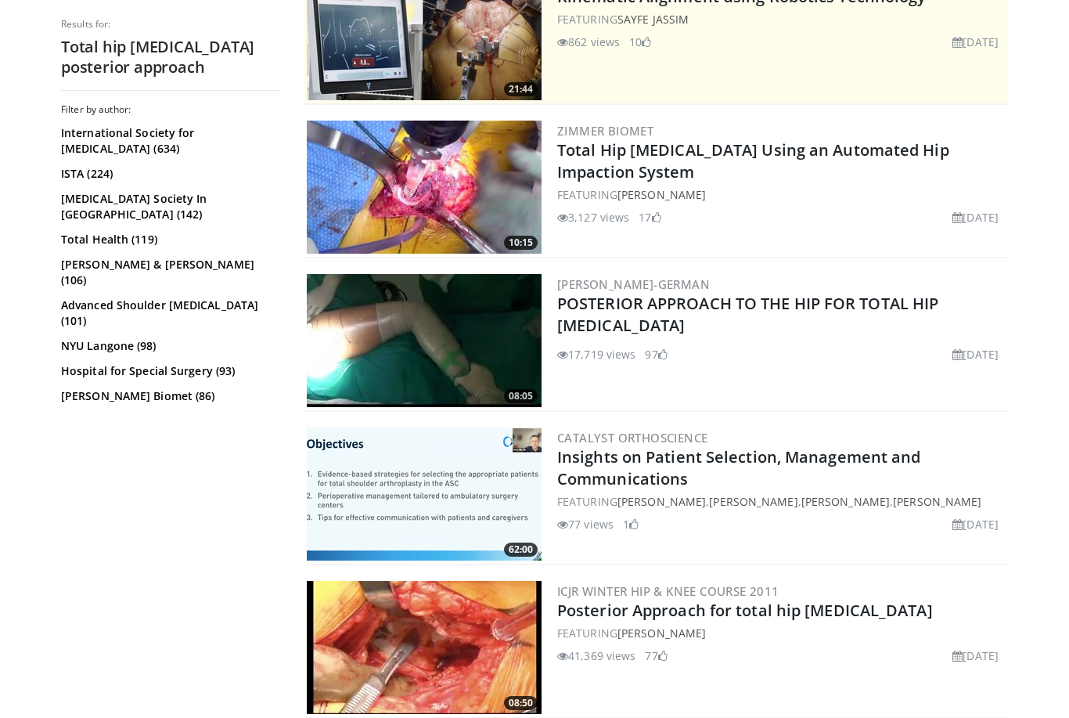
click at [432, 317] on img at bounding box center [424, 340] width 235 height 133
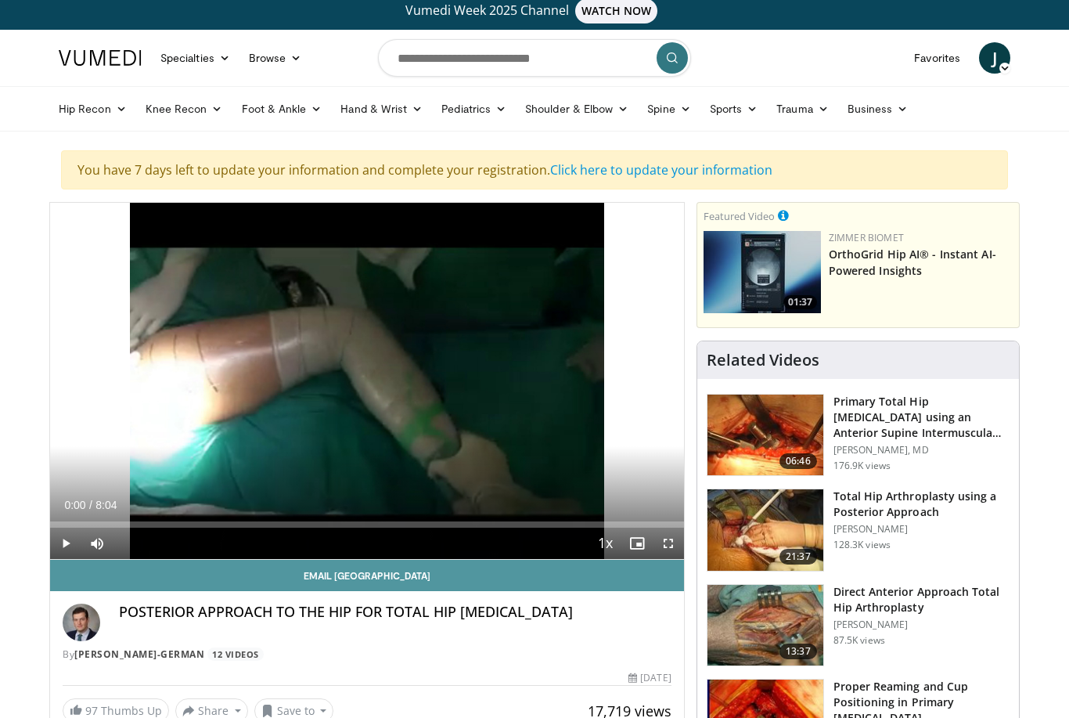
scroll to position [20, 0]
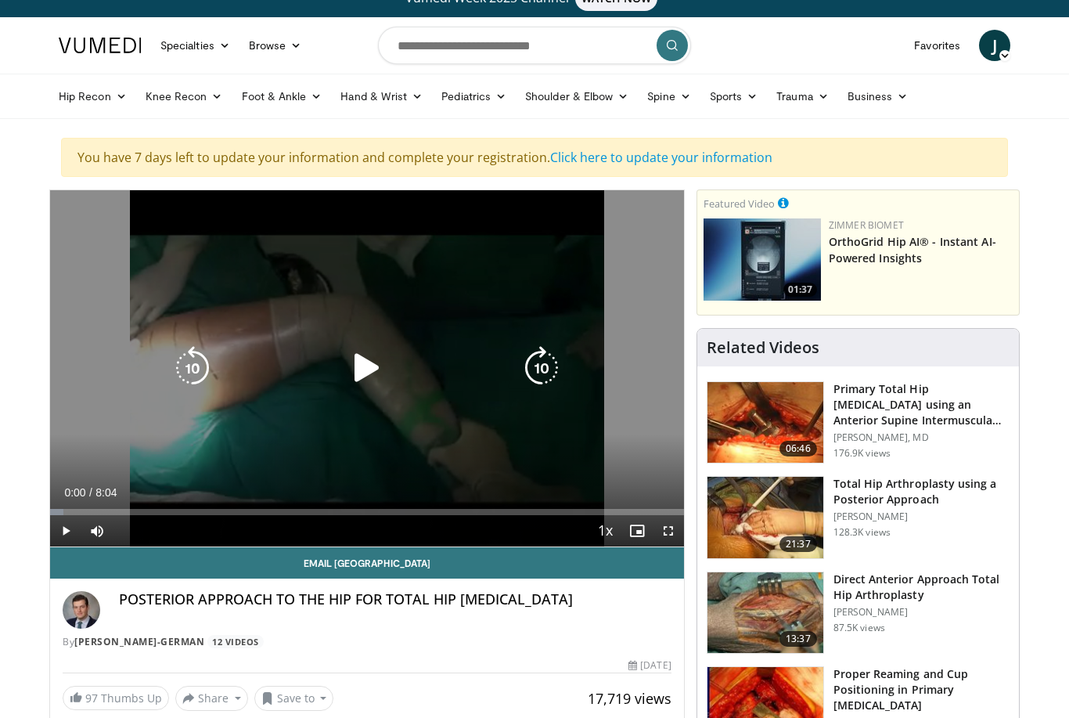
click at [366, 380] on icon "Video Player" at bounding box center [367, 368] width 44 height 44
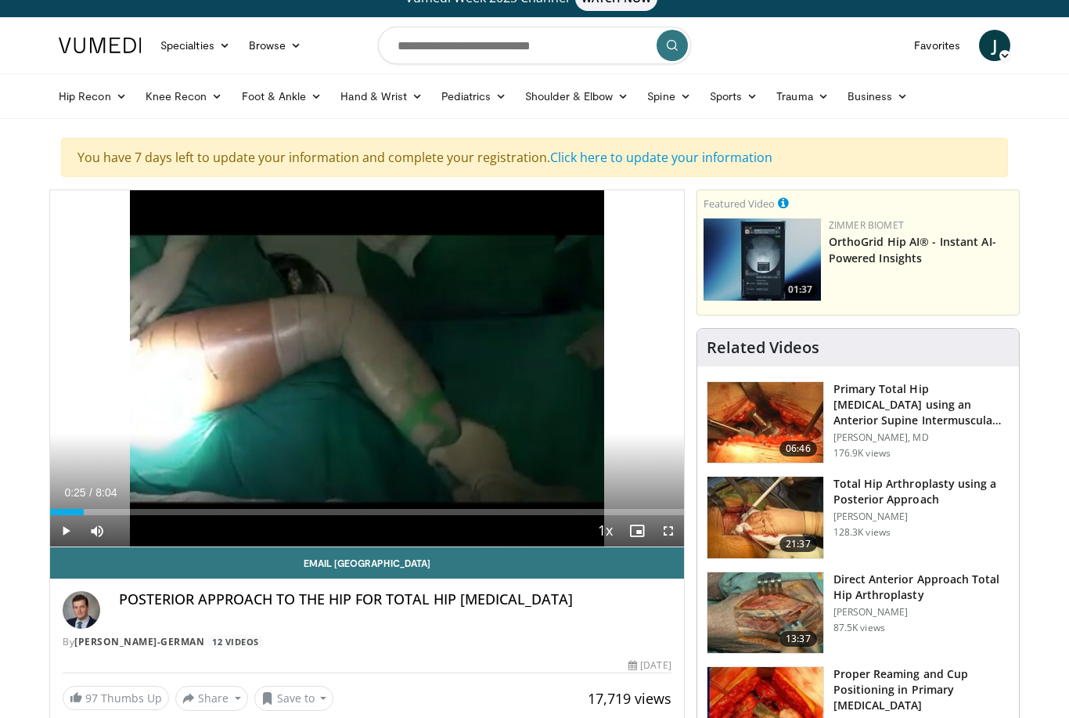
click at [84, 511] on div "Loaded : 2.05%" at bounding box center [367, 512] width 634 height 6
click at [106, 510] on div "Progress Bar" at bounding box center [155, 512] width 210 height 6
click at [112, 510] on div "Progress Bar" at bounding box center [161, 512] width 222 height 6
click at [146, 510] on div "Progress Bar" at bounding box center [176, 512] width 218 height 6
click at [167, 513] on div "Progress Bar" at bounding box center [176, 512] width 218 height 6
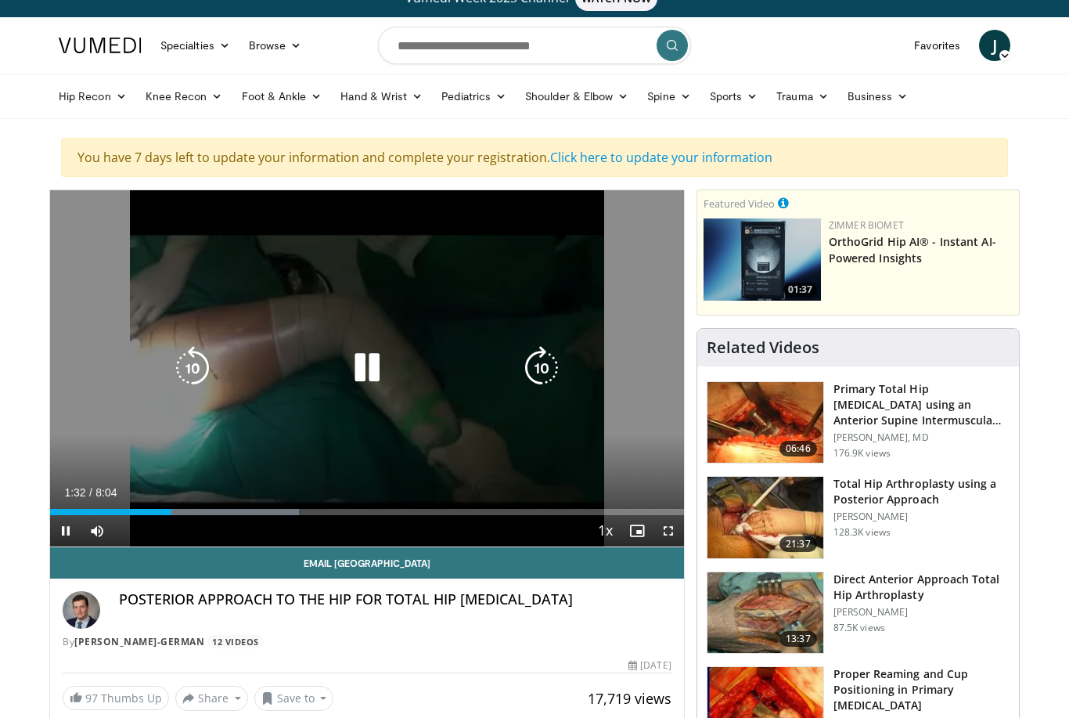
click at [665, 533] on span "Video Player" at bounding box center [668, 530] width 31 height 31
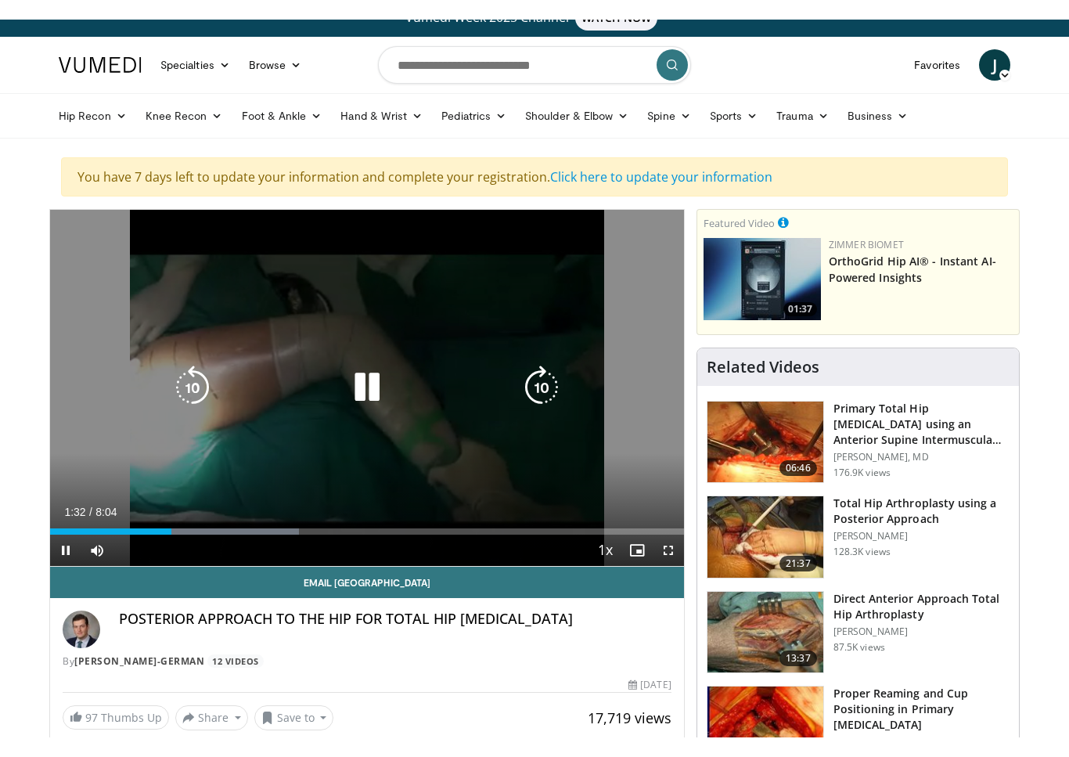
scroll to position [19, 0]
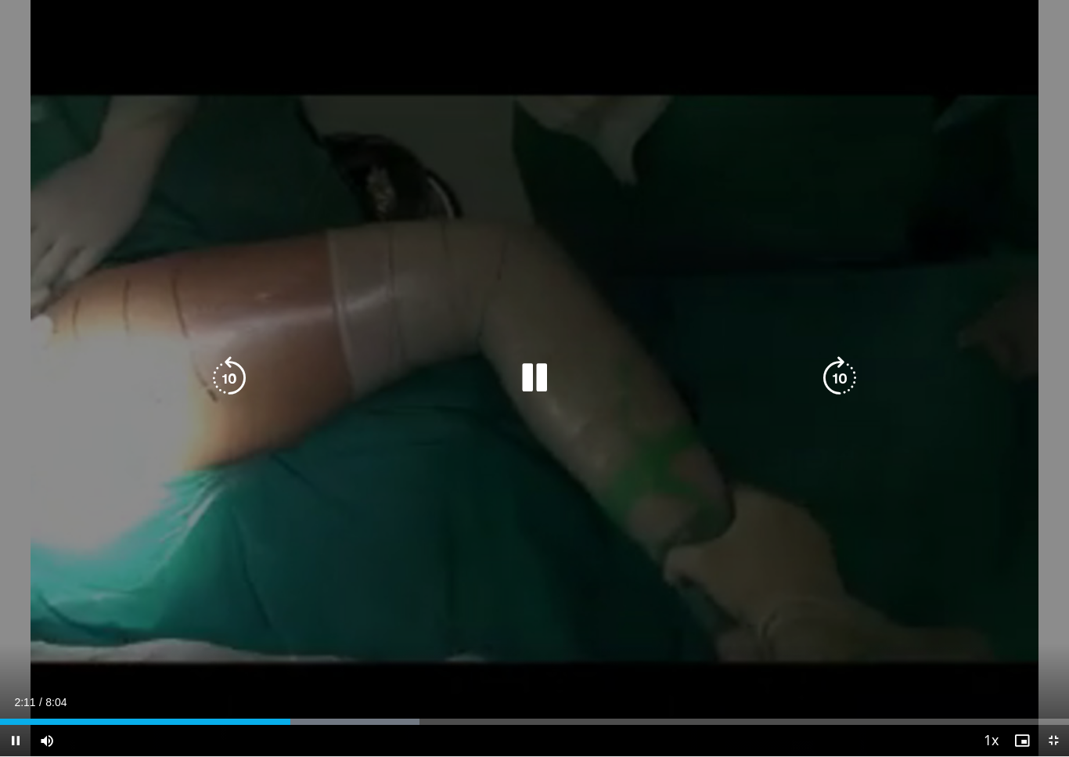
click at [409, 147] on div "10 seconds Tap to unmute" at bounding box center [534, 378] width 1069 height 756
click at [257, 717] on div "Loaded : 39.25%" at bounding box center [534, 717] width 1069 height 15
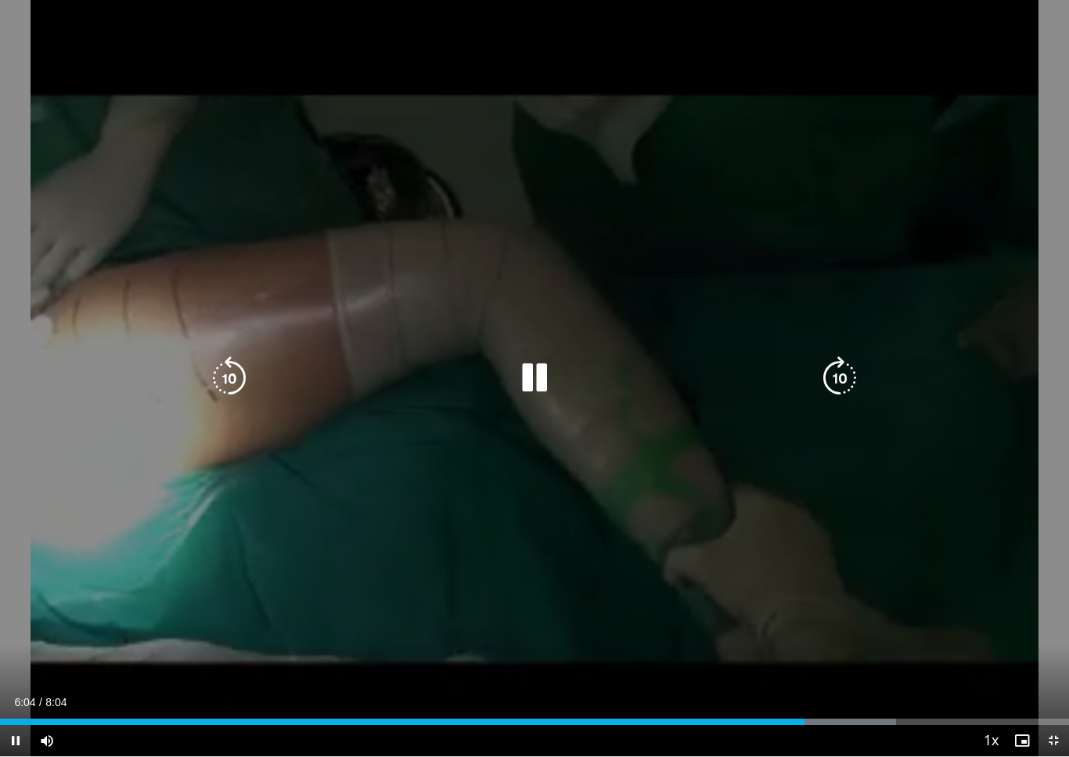
click at [859, 717] on div "Current Time 6:04 / Duration 8:04 Pause Skip Backward Skip Forward Mute Loaded …" at bounding box center [534, 740] width 1069 height 31
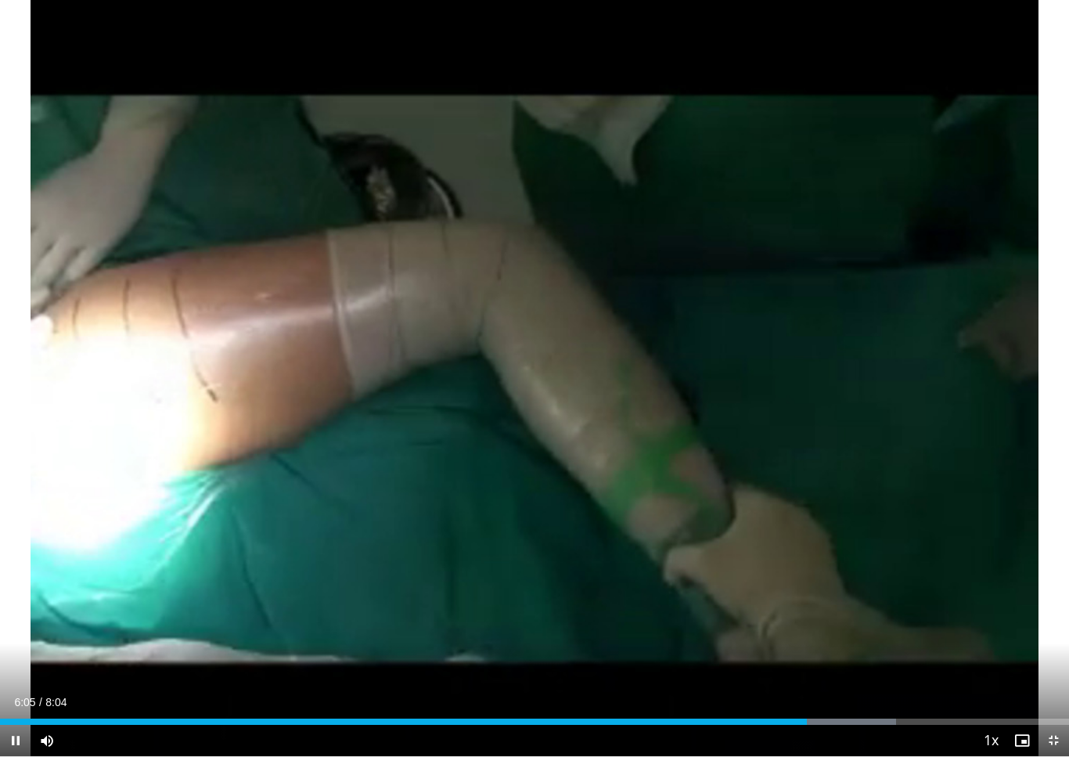
click at [883, 717] on div "Loaded : 83.85%" at bounding box center [534, 722] width 1069 height 6
click at [903, 717] on div "Progress Bar" at bounding box center [820, 722] width 198 height 6
click at [942, 717] on div "Progress Bar" at bounding box center [916, 722] width 156 height 6
click at [962, 717] on div "Progress Bar" at bounding box center [946, 722] width 139 height 6
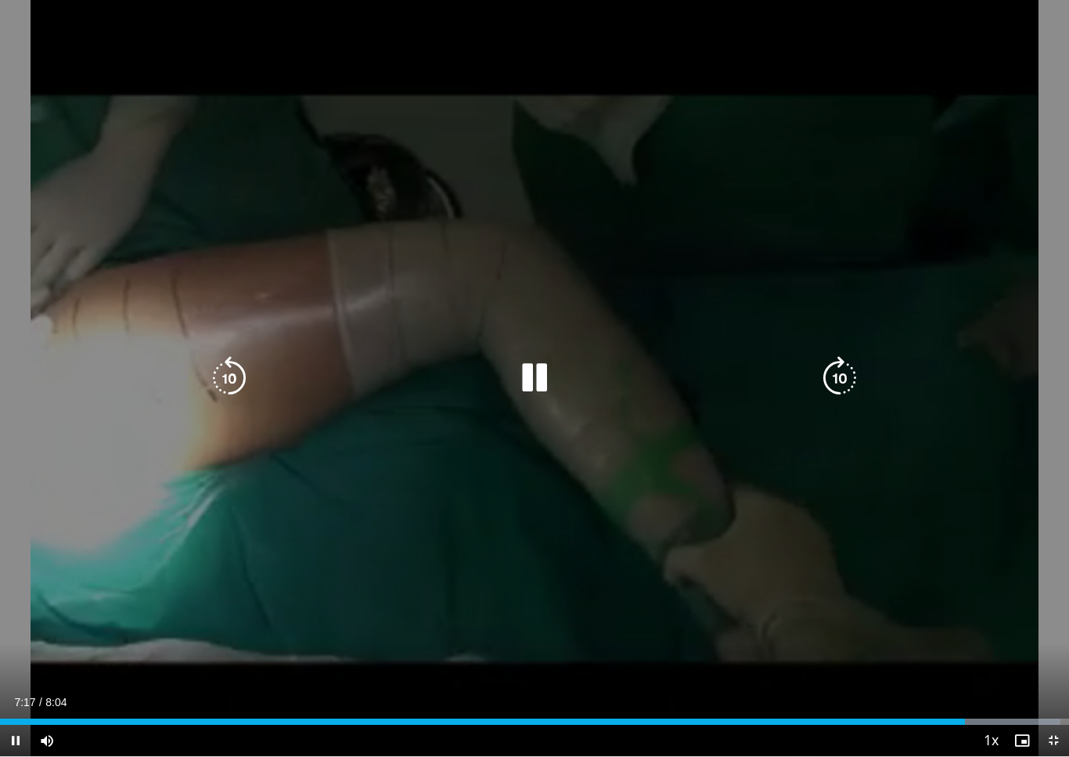
click at [1047, 717] on span "Video Player" at bounding box center [1053, 740] width 31 height 31
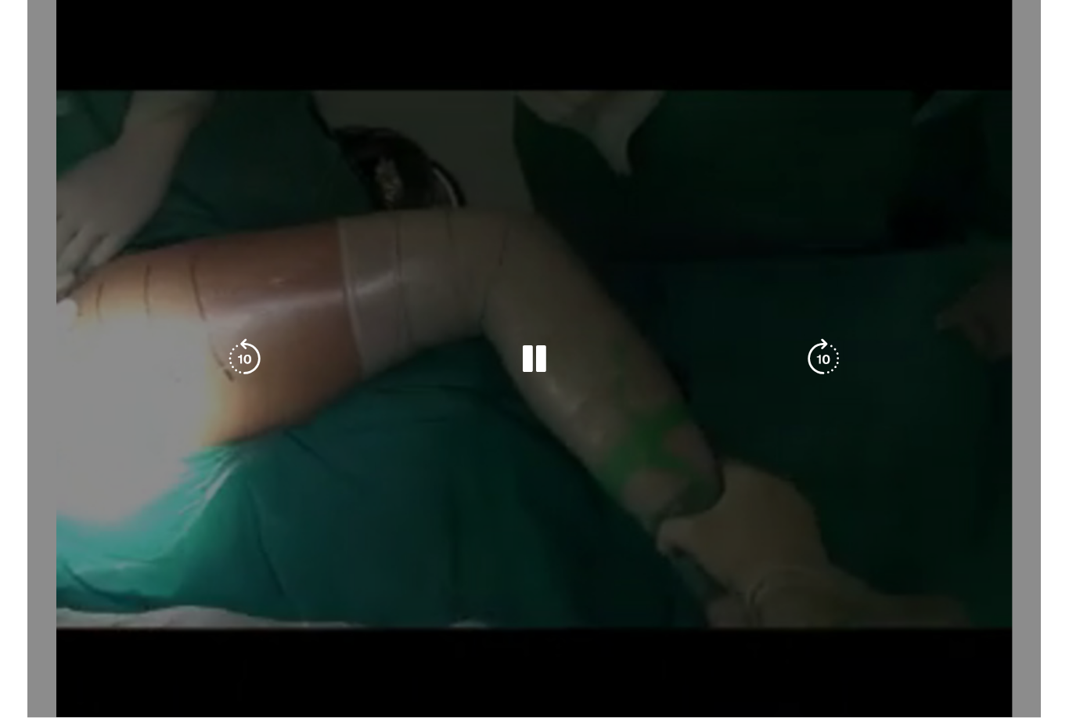
scroll to position [20, 0]
